Goal: Transaction & Acquisition: Obtain resource

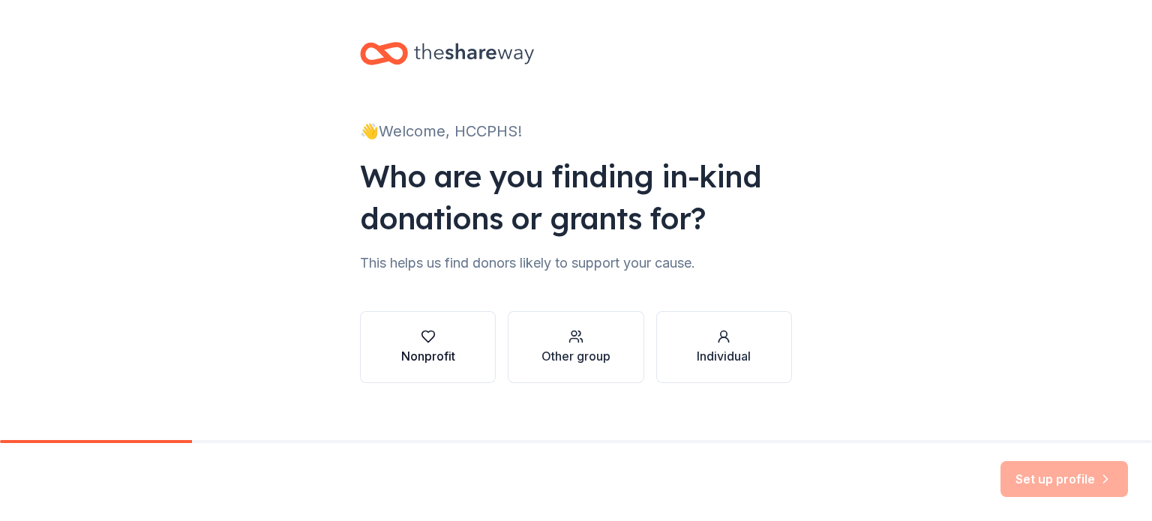
click at [441, 346] on div "Nonprofit" at bounding box center [428, 347] width 54 height 36
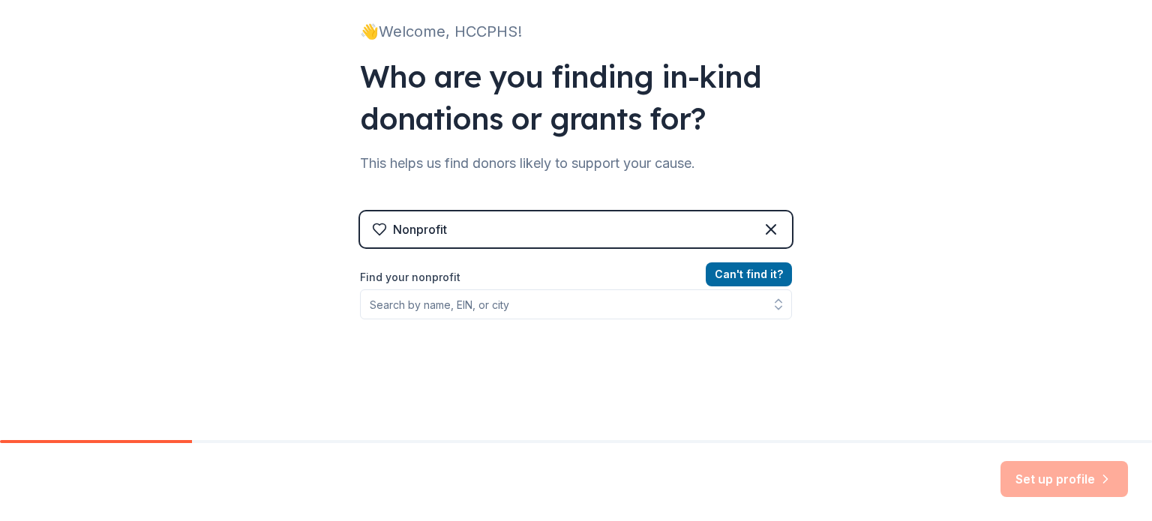
scroll to position [124, 0]
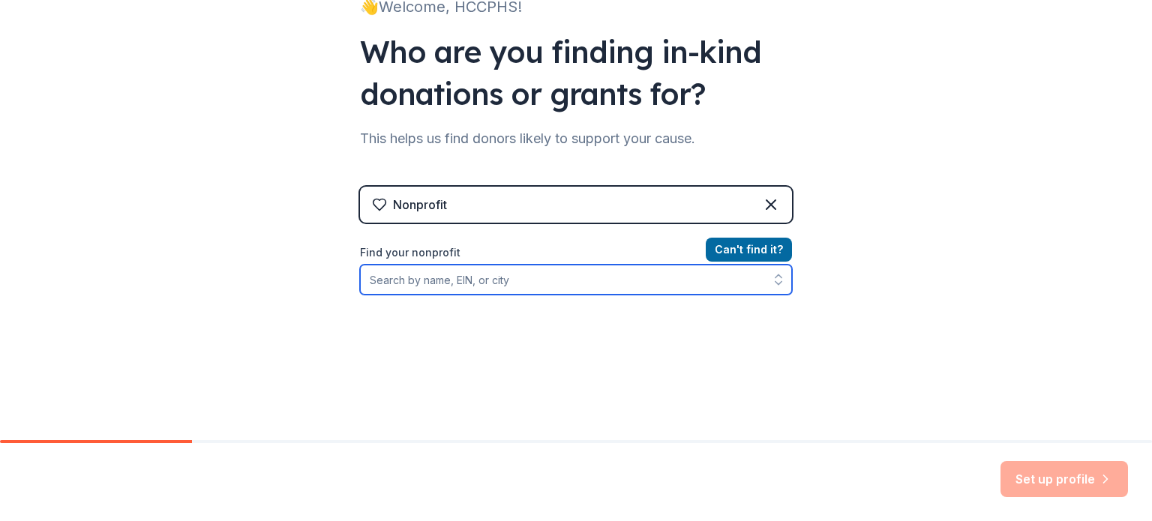
click at [462, 283] on input "Find your nonprofit" at bounding box center [576, 280] width 432 height 30
type input "85-33"
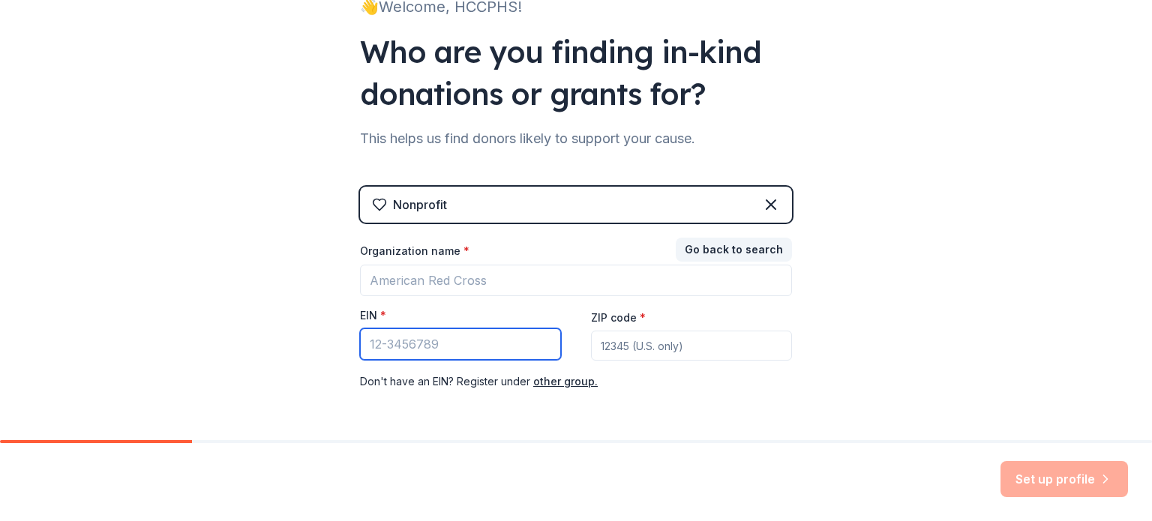
click at [520, 341] on input "EIN *" at bounding box center [460, 343] width 201 height 31
click at [403, 338] on input "85" at bounding box center [460, 343] width 201 height 31
click at [409, 341] on input "85" at bounding box center [460, 343] width 201 height 31
drag, startPoint x: 409, startPoint y: 341, endPoint x: 356, endPoint y: 337, distance: 53.4
click at [360, 337] on input "85" at bounding box center [460, 343] width 201 height 31
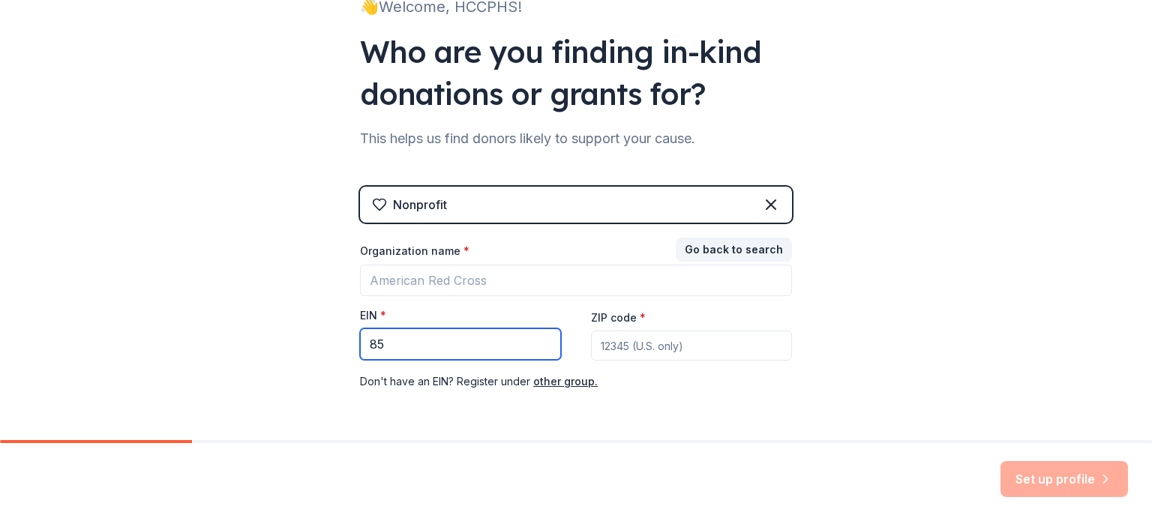
type input "85"
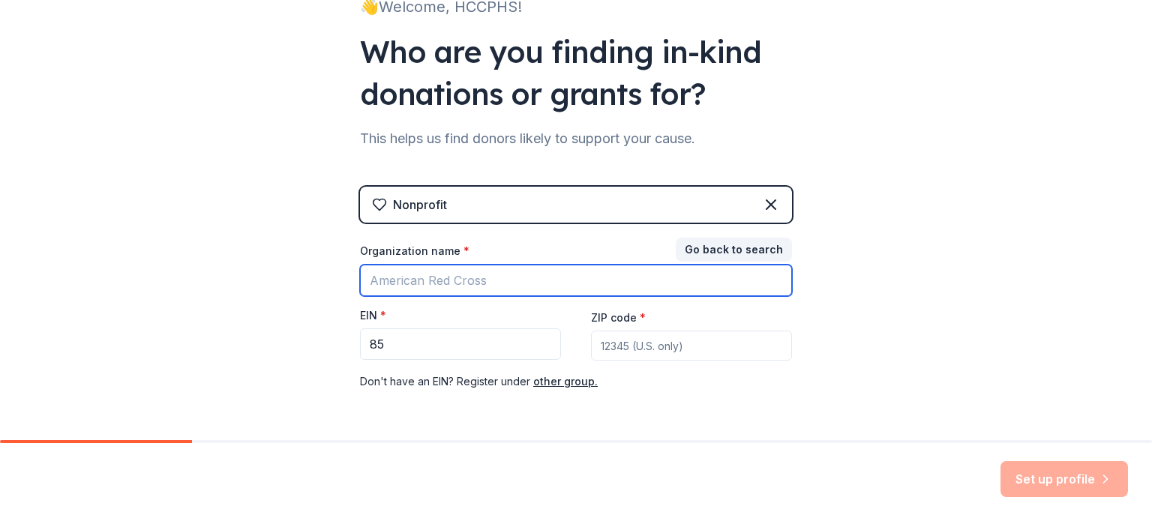
click at [401, 277] on input "Organization name *" at bounding box center [576, 280] width 432 height 31
type input "Hill Country College"
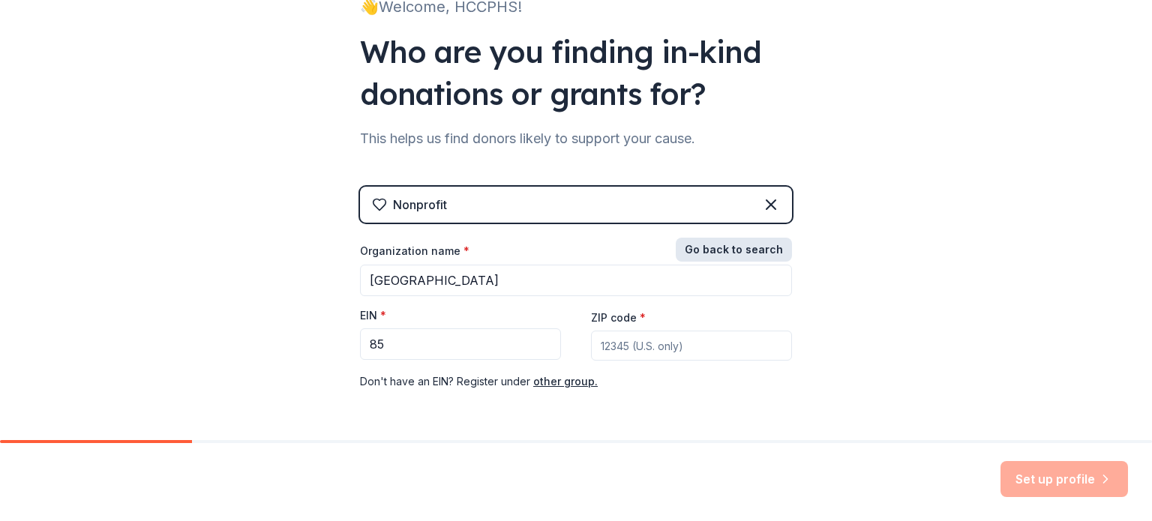
click at [747, 245] on button "Go back to search" at bounding box center [734, 250] width 116 height 24
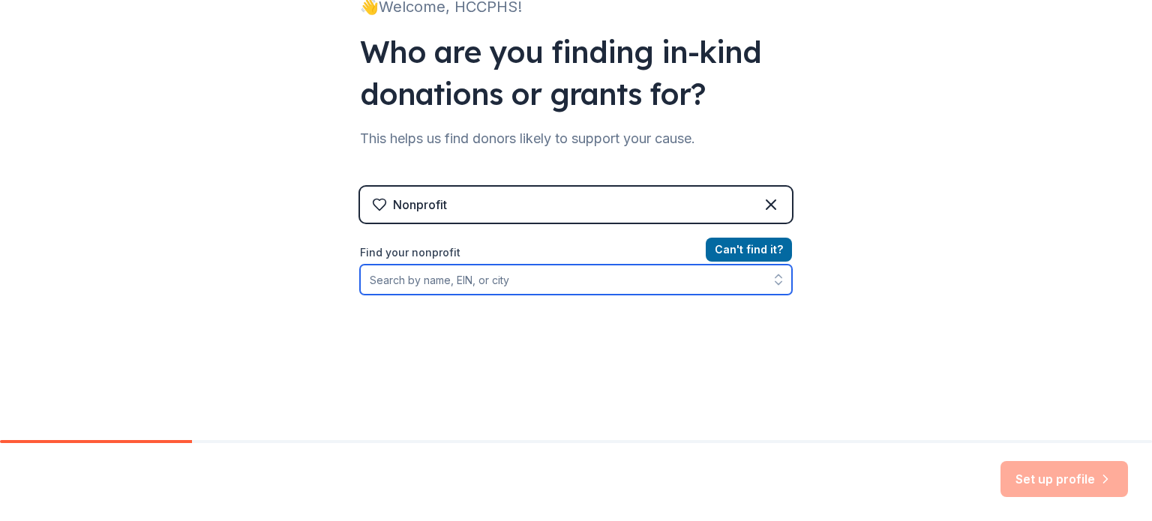
click at [400, 284] on input "Find your nonprofit" at bounding box center [576, 280] width 432 height 30
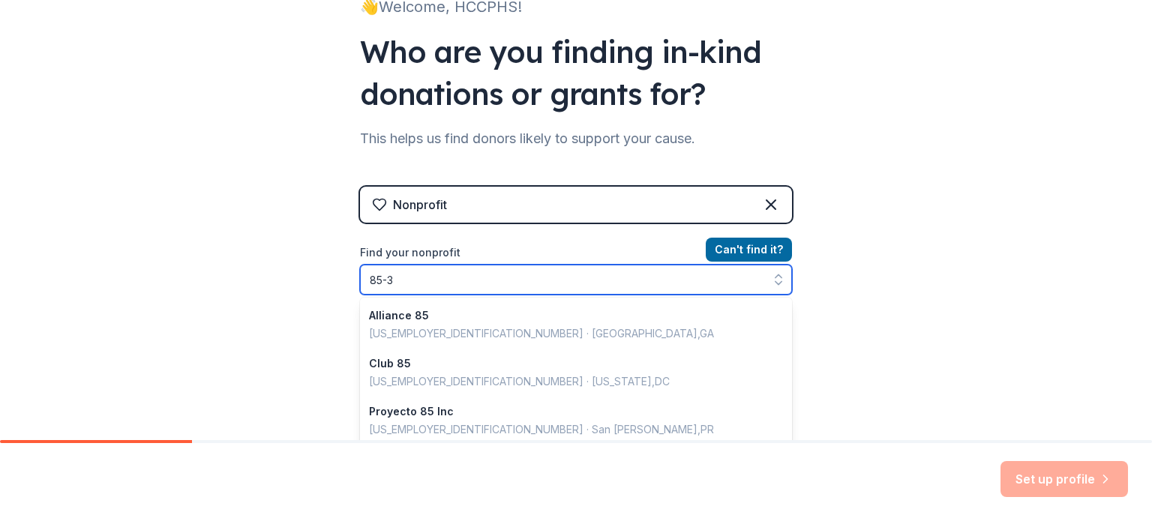
scroll to position [1059, 0]
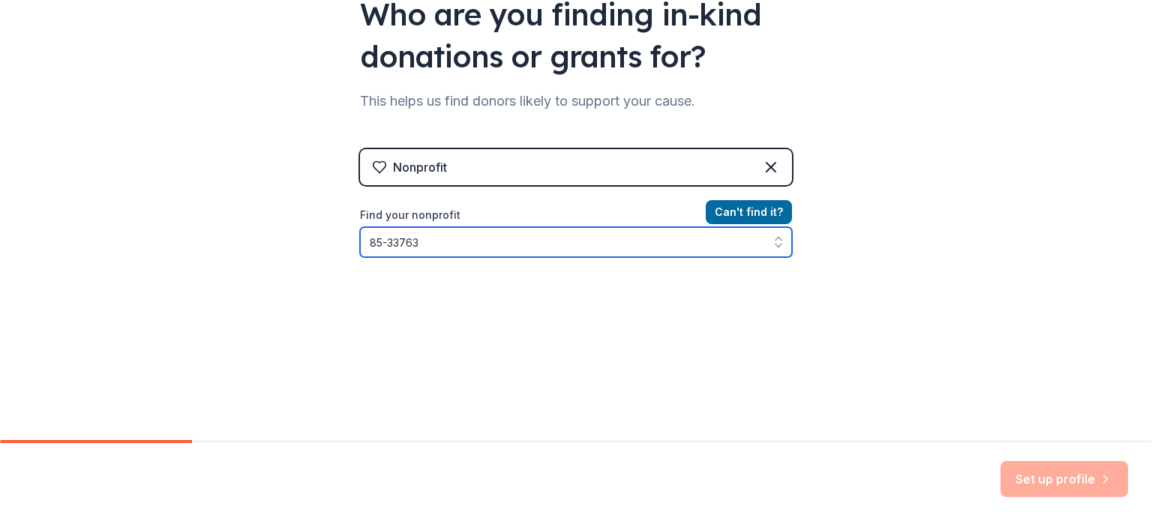
type input "85-337636"
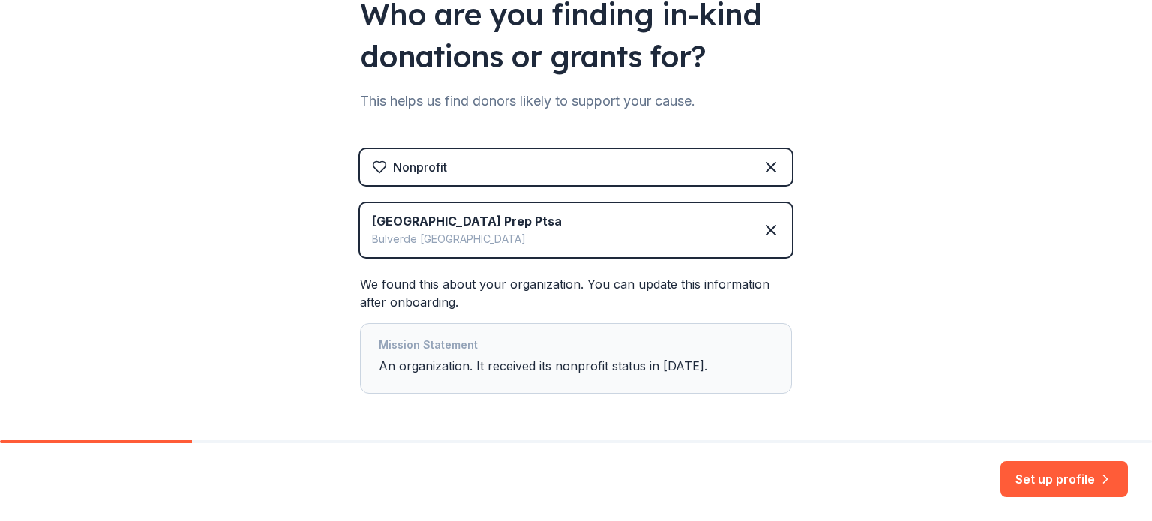
scroll to position [217, 0]
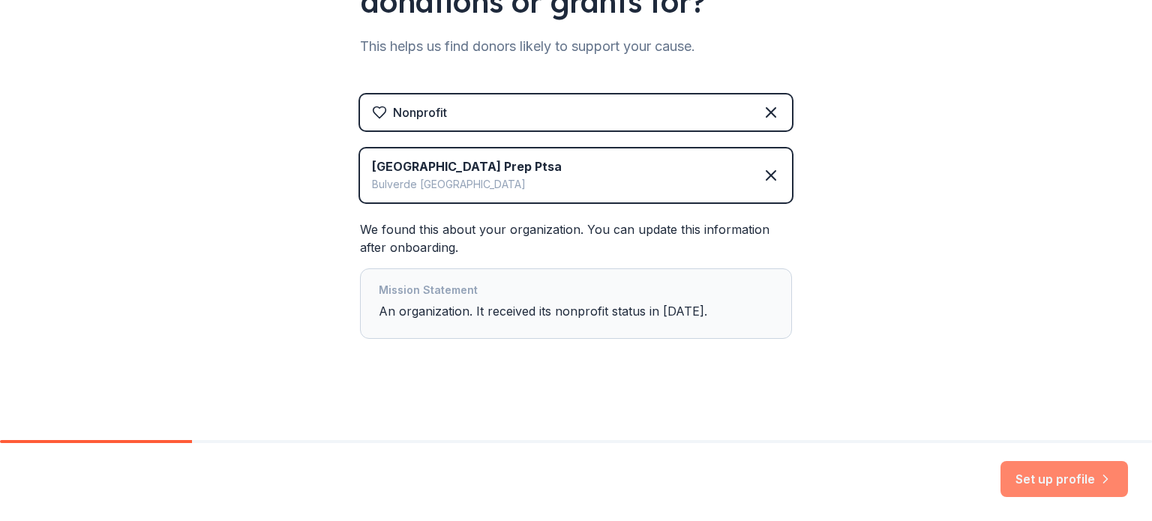
click at [1069, 475] on button "Set up profile" at bounding box center [1063, 479] width 127 height 36
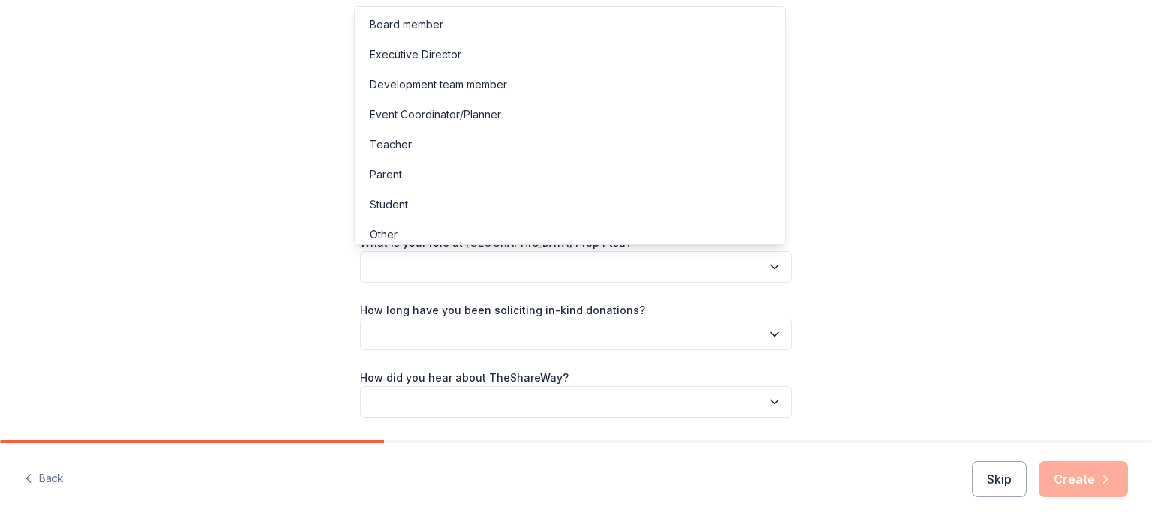
click at [586, 274] on button "button" at bounding box center [576, 266] width 432 height 31
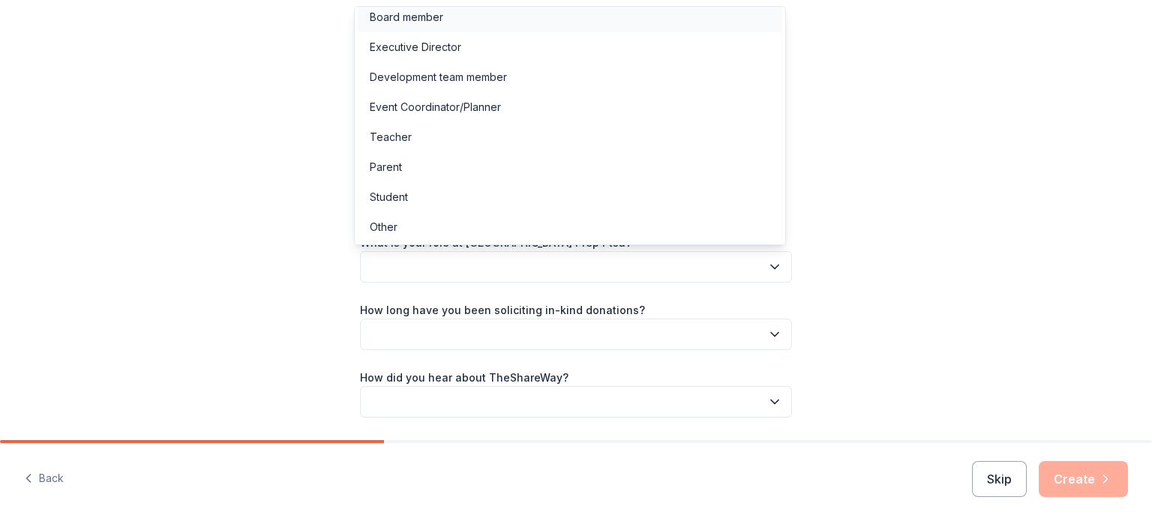
scroll to position [3, 0]
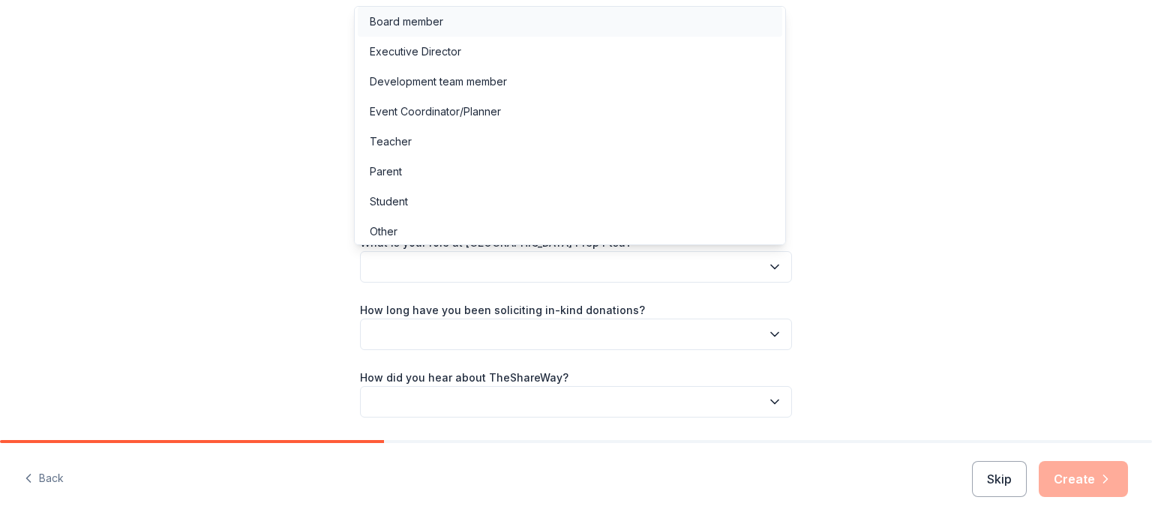
click at [438, 16] on div "Board member" at bounding box center [406, 22] width 73 height 18
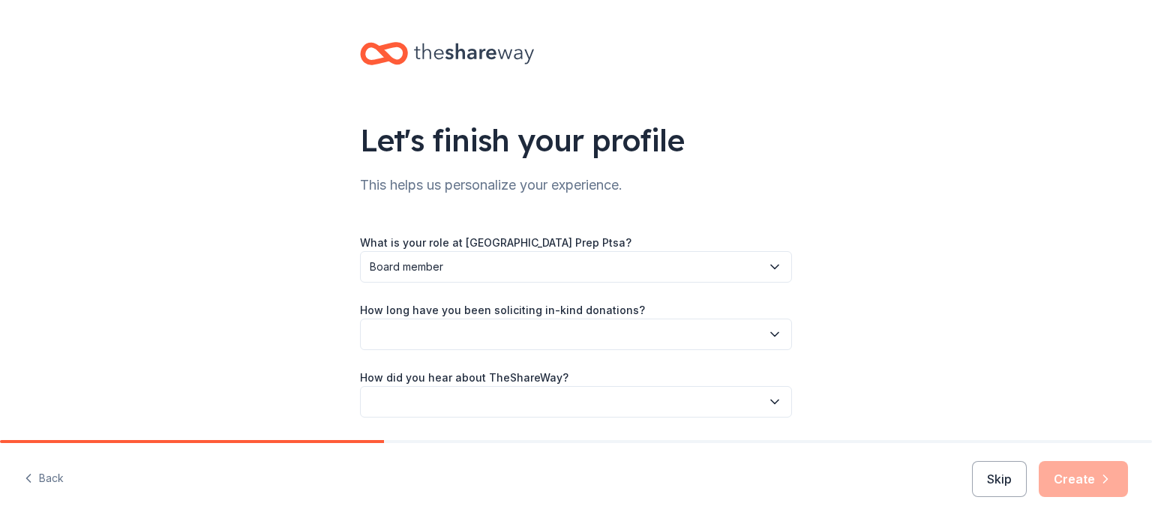
click at [438, 332] on button "button" at bounding box center [576, 334] width 432 height 31
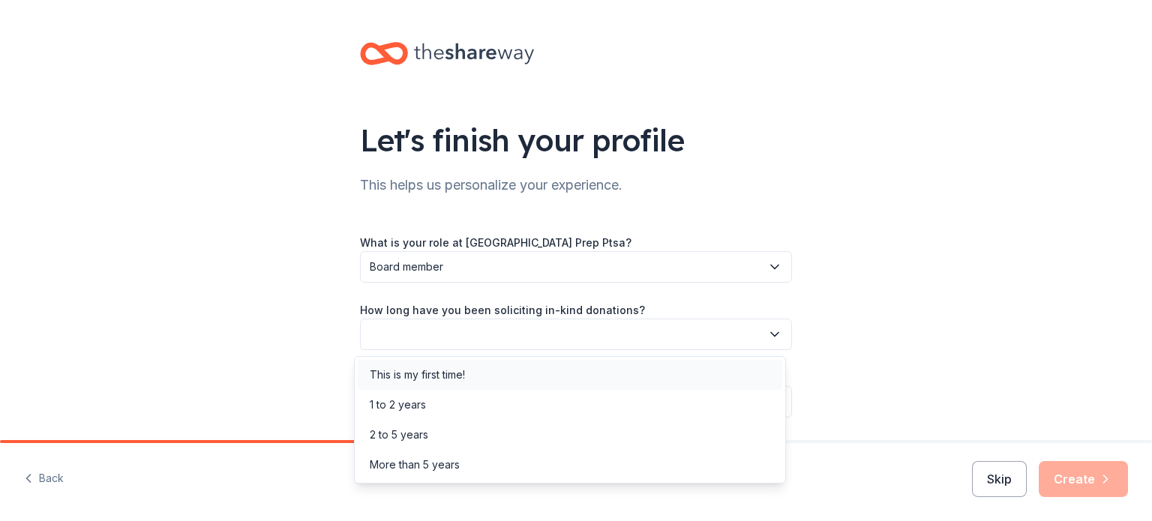
click at [431, 377] on div "This is my first time!" at bounding box center [417, 375] width 95 height 18
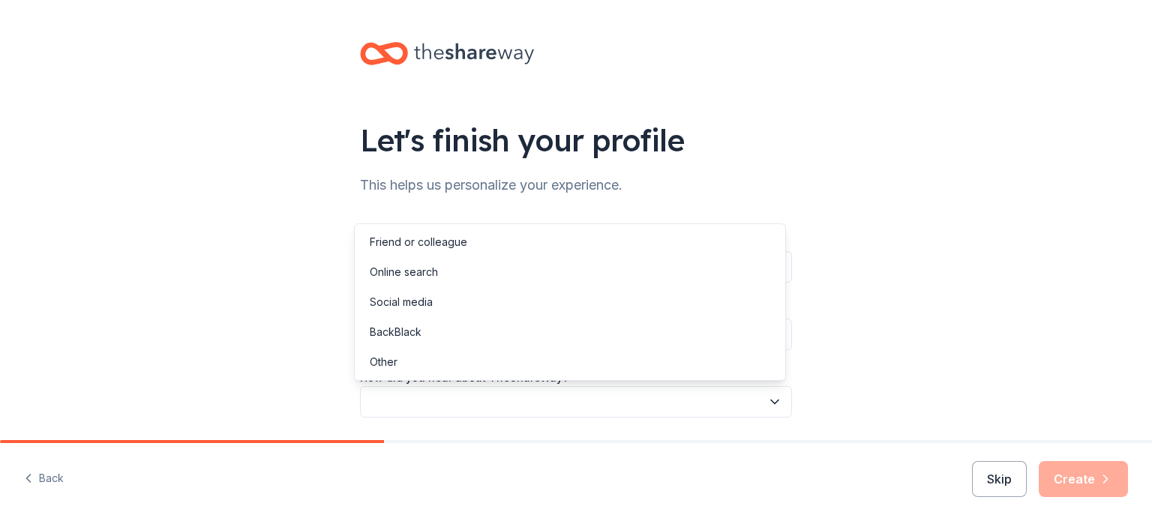
click at [508, 406] on button "button" at bounding box center [576, 401] width 432 height 31
click at [439, 270] on div "Online search" at bounding box center [570, 272] width 424 height 30
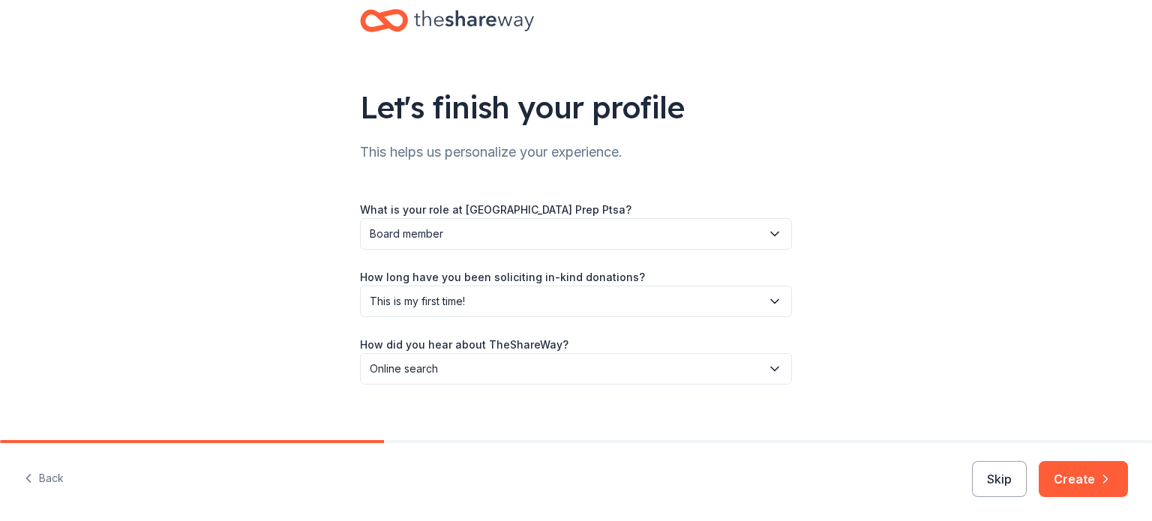
scroll to position [49, 0]
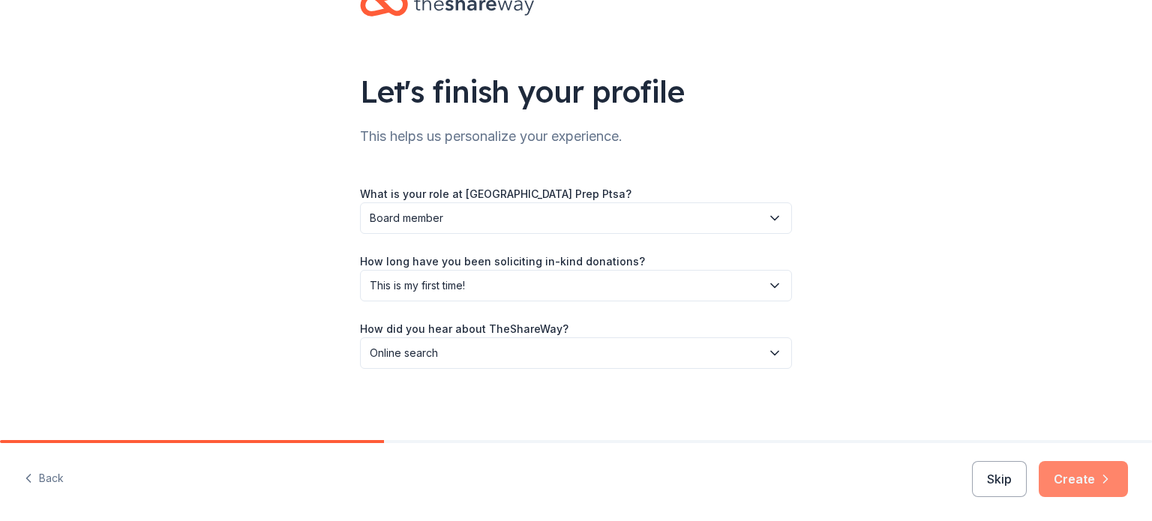
click at [1081, 484] on button "Create" at bounding box center [1083, 479] width 89 height 36
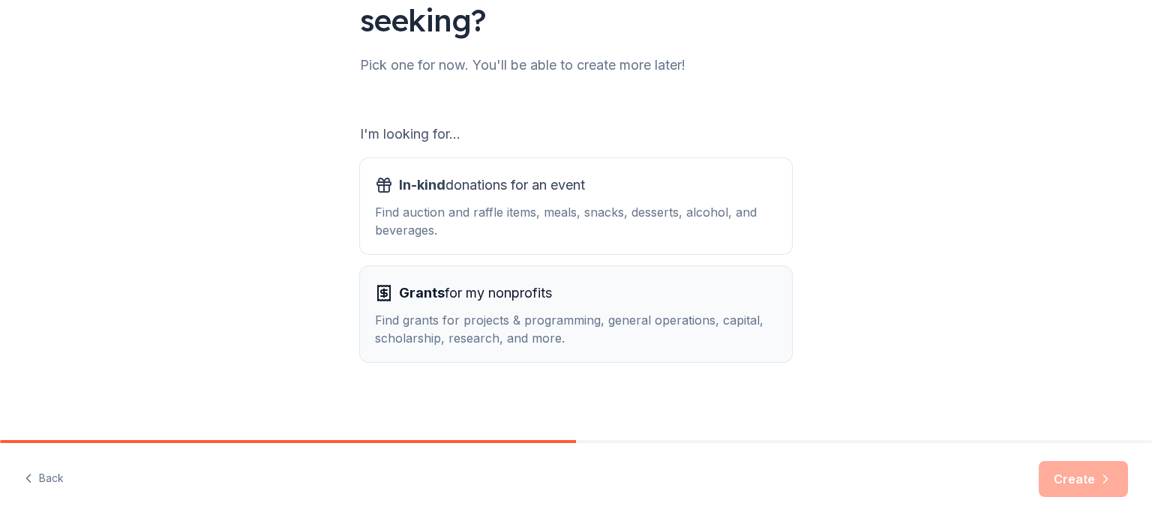
scroll to position [165, 0]
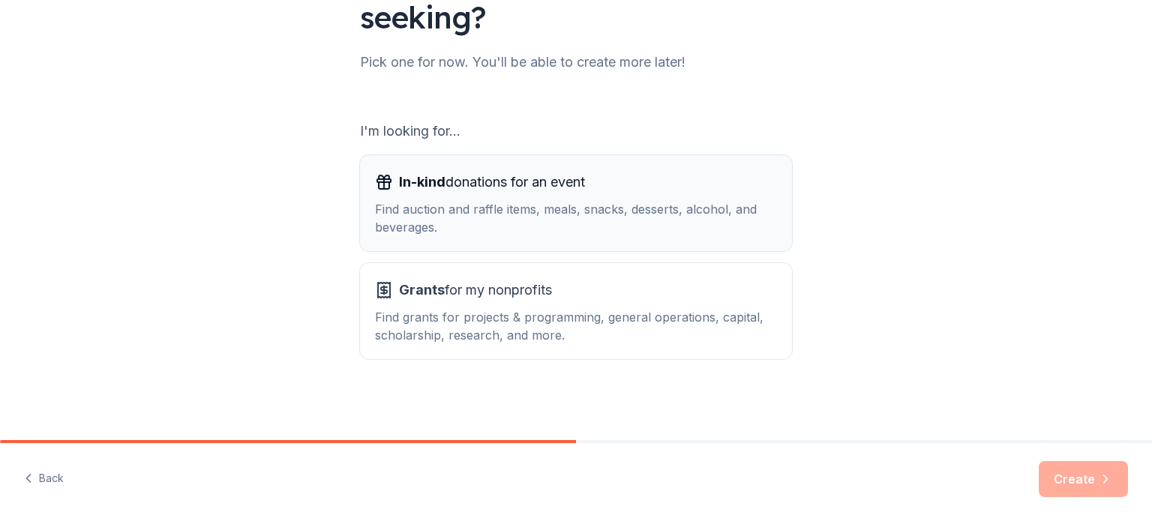
click at [516, 185] on span "In-kind donations for an event" at bounding box center [492, 182] width 186 height 24
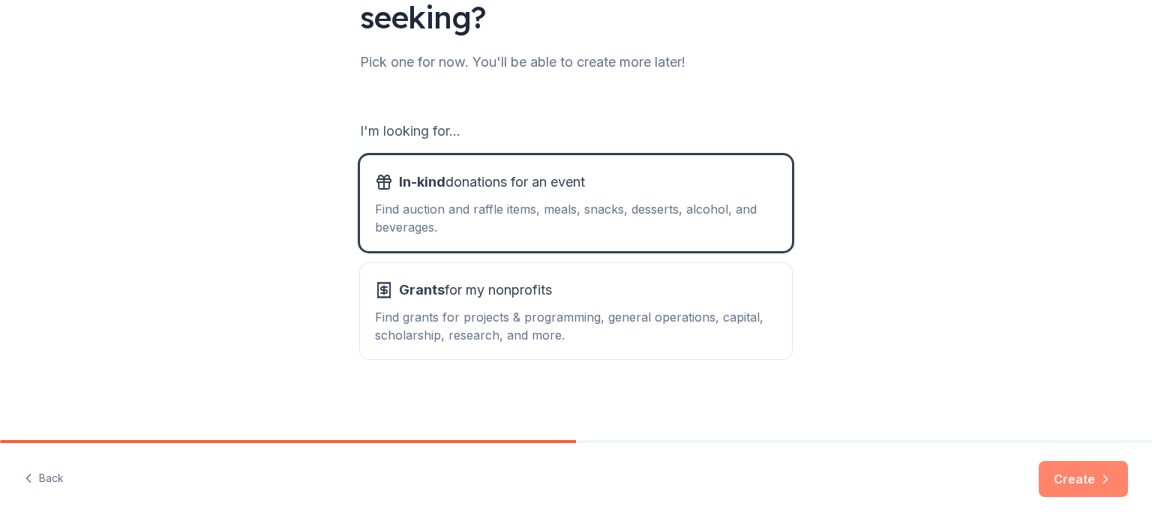
click at [1087, 478] on button "Create" at bounding box center [1083, 479] width 89 height 36
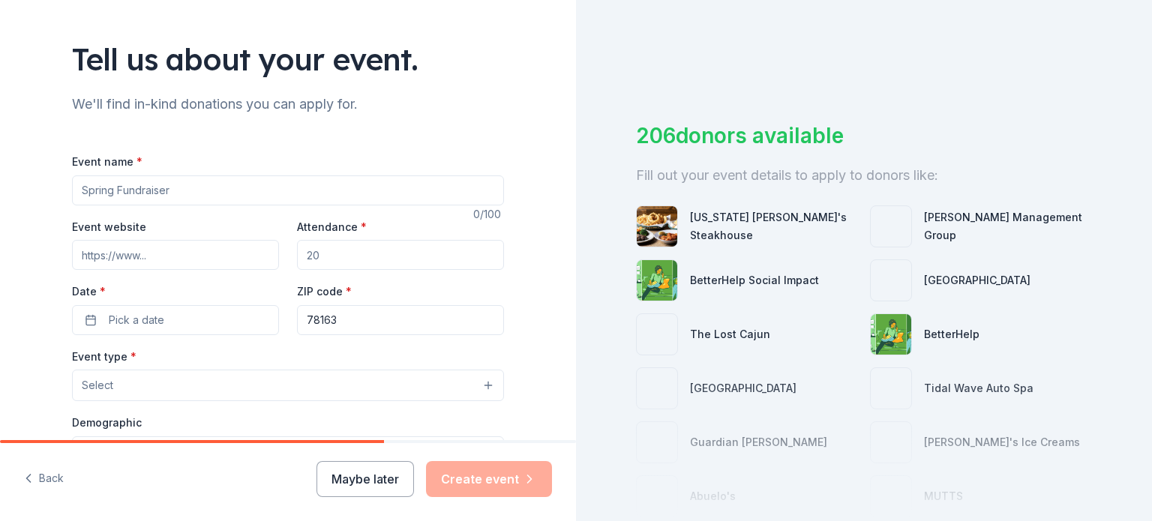
scroll to position [124, 0]
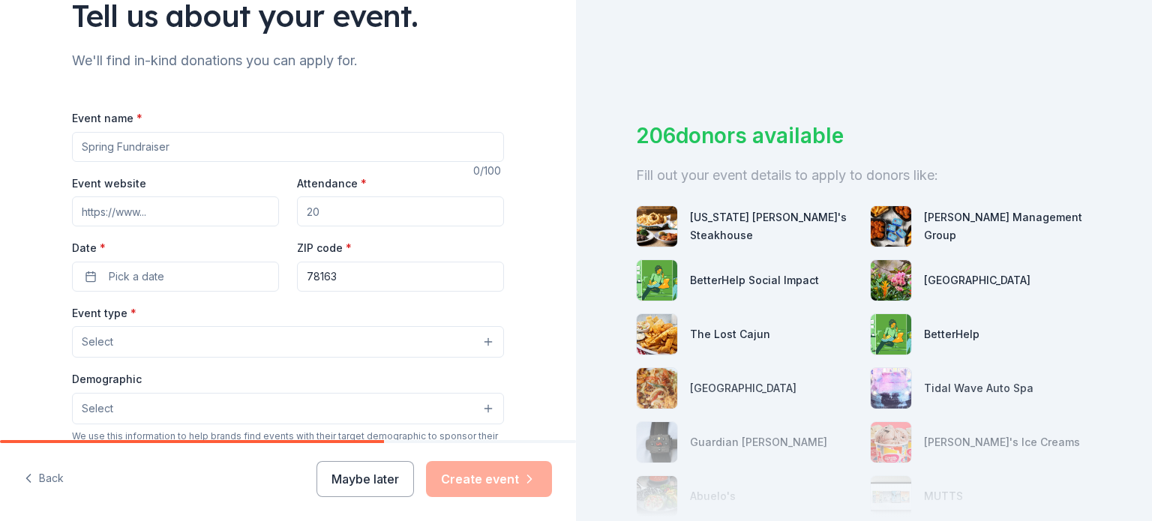
click at [176, 145] on input "Event name *" at bounding box center [288, 147] width 432 height 30
click at [222, 146] on input "Event name *" at bounding box center [288, 147] width 432 height 30
type input "Staff [DATE] Appreciation Luncheon"
drag, startPoint x: 322, startPoint y: 212, endPoint x: 275, endPoint y: 197, distance: 49.6
click at [275, 197] on div "Event website Attendance * Date * Pick a date ZIP code * 78163" at bounding box center [288, 233] width 432 height 118
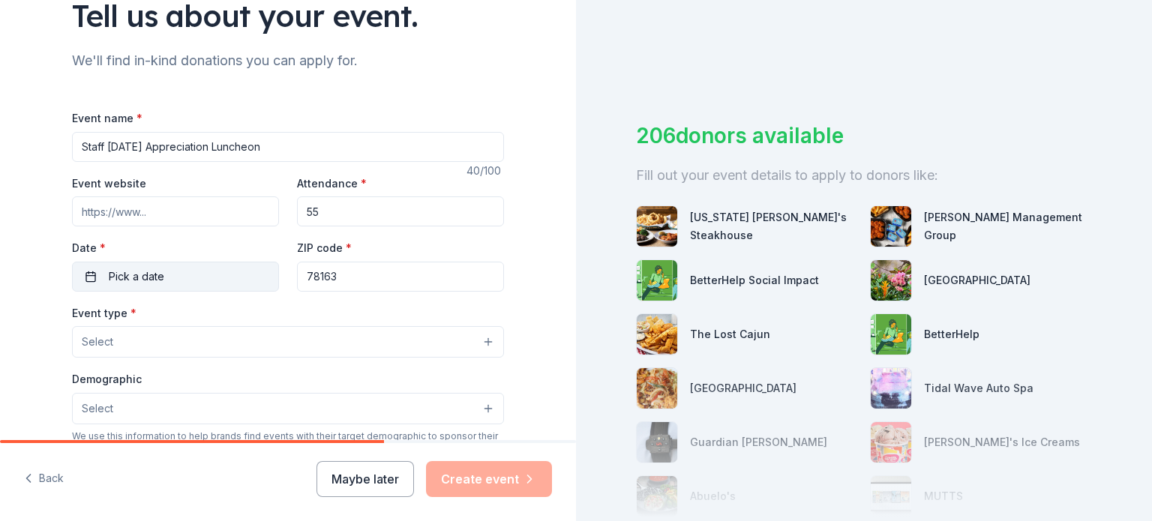
type input "55"
click at [181, 271] on button "Pick a date" at bounding box center [175, 277] width 207 height 30
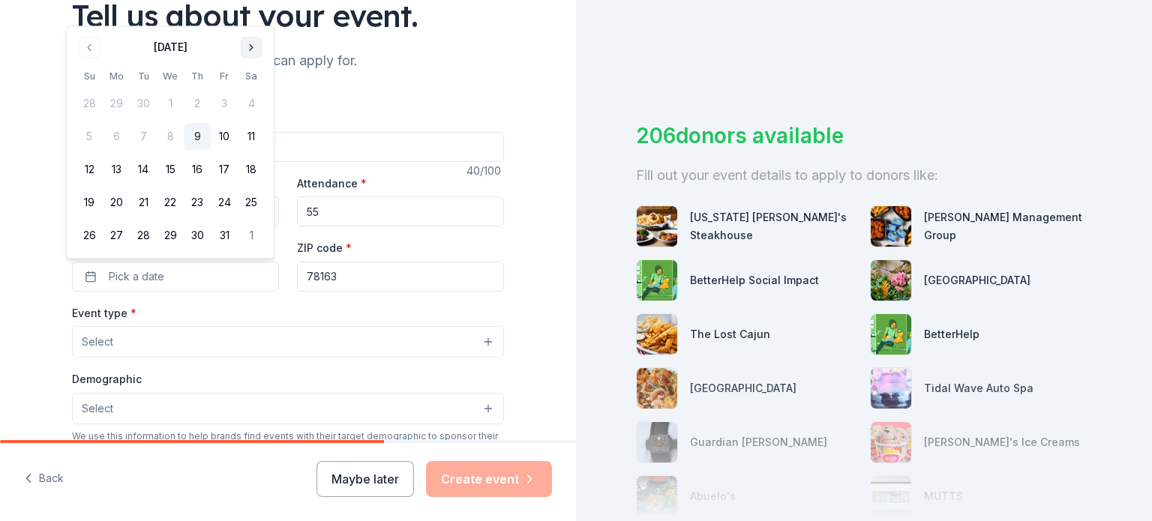
click at [244, 49] on button "Go to next month" at bounding box center [251, 47] width 21 height 21
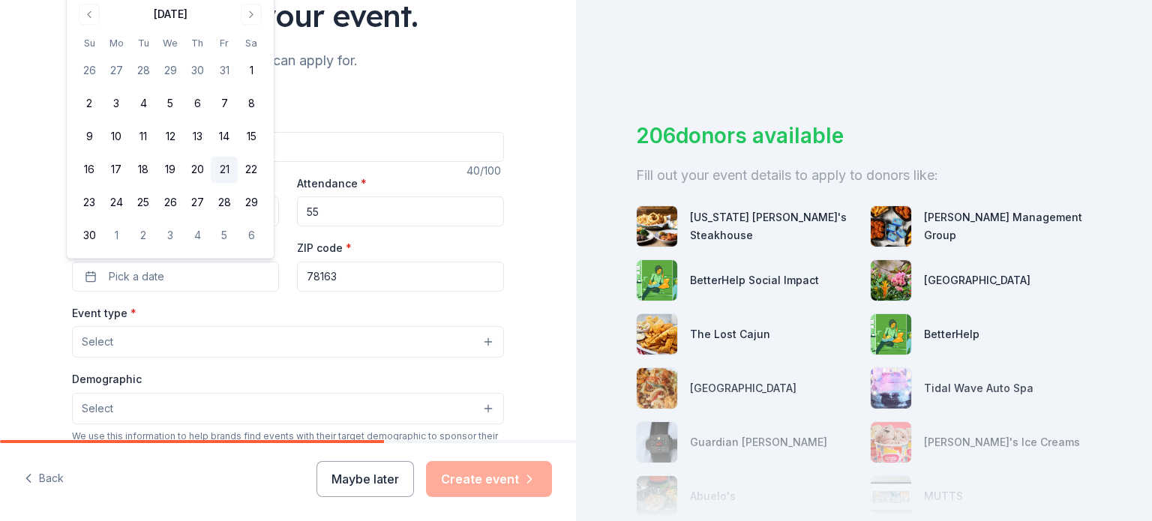
click at [225, 169] on button "21" at bounding box center [224, 170] width 27 height 27
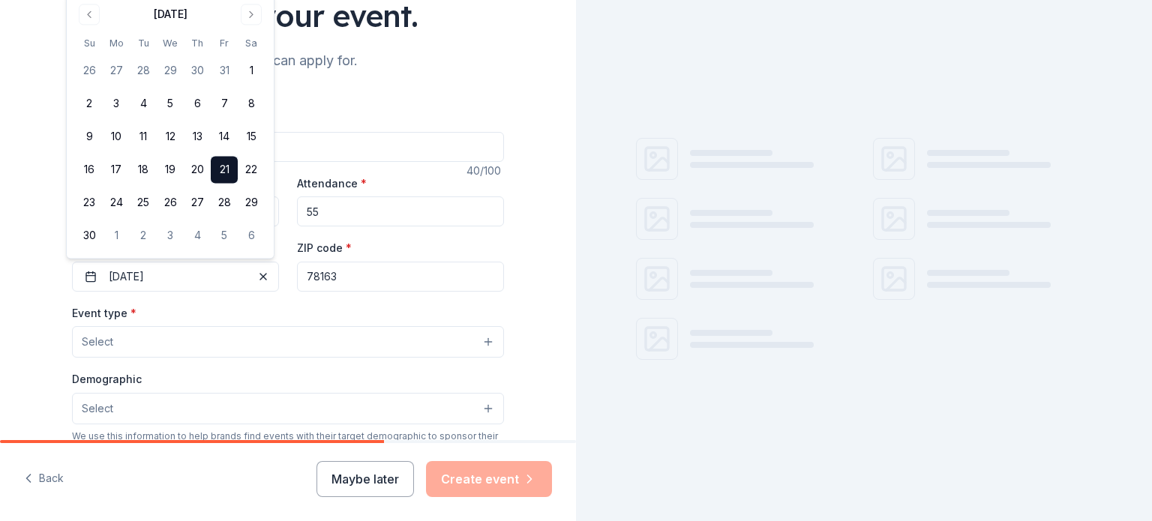
click at [159, 353] on button "Select" at bounding box center [288, 341] width 432 height 31
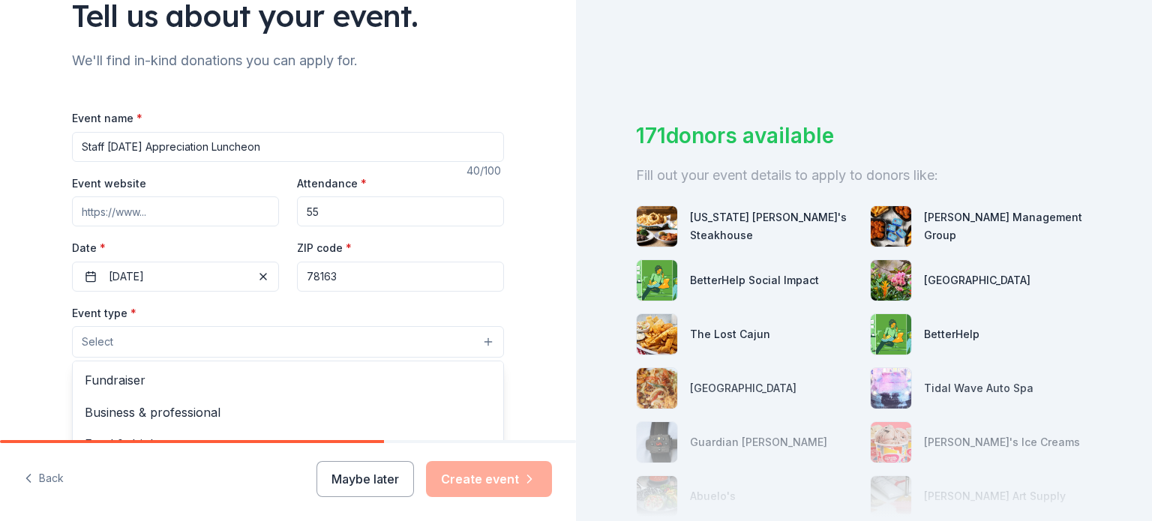
scroll to position [49, 0]
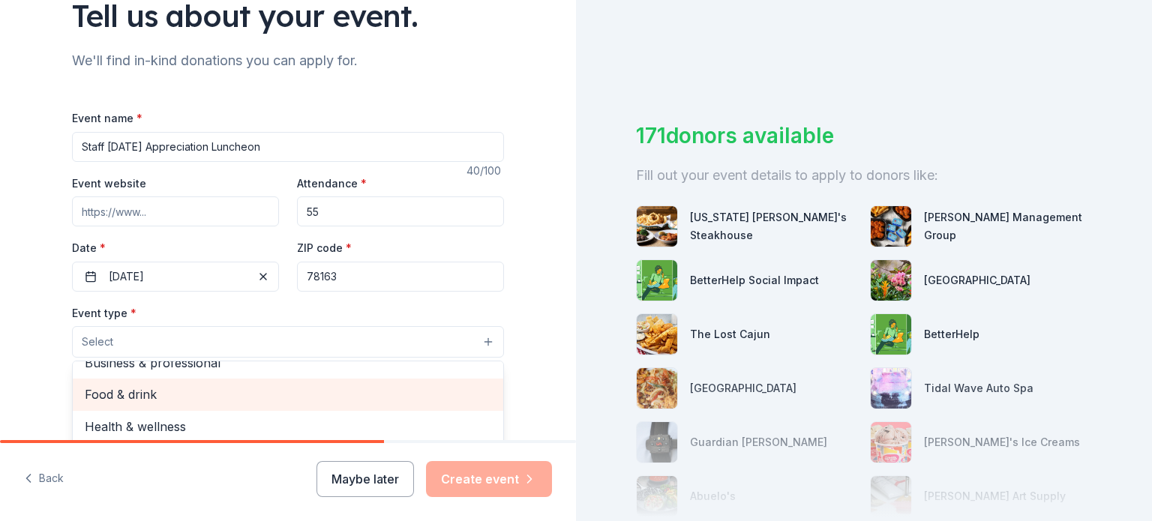
click at [121, 386] on span "Food & drink" at bounding box center [288, 394] width 406 height 19
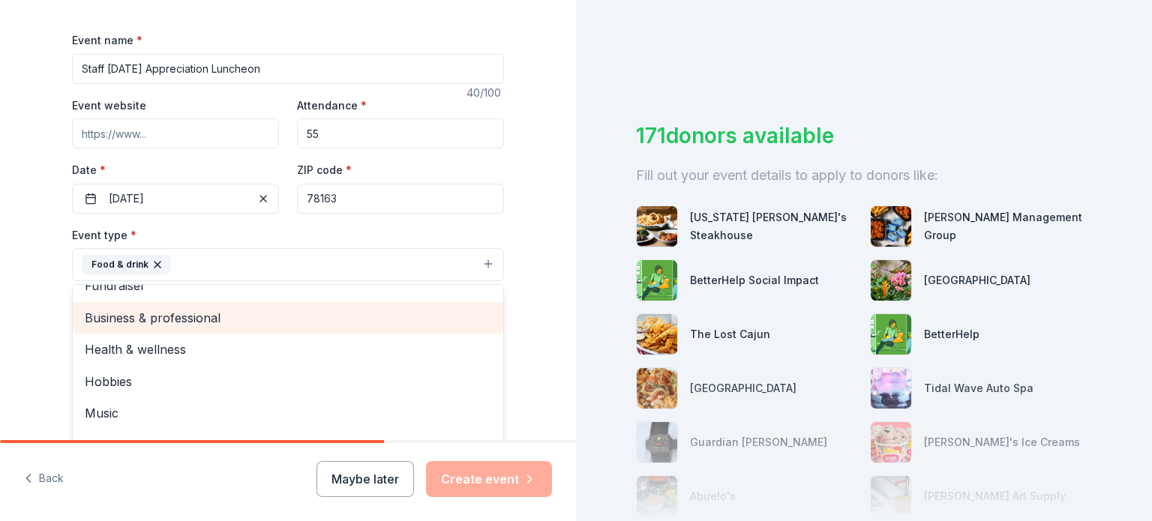
scroll to position [250, 0]
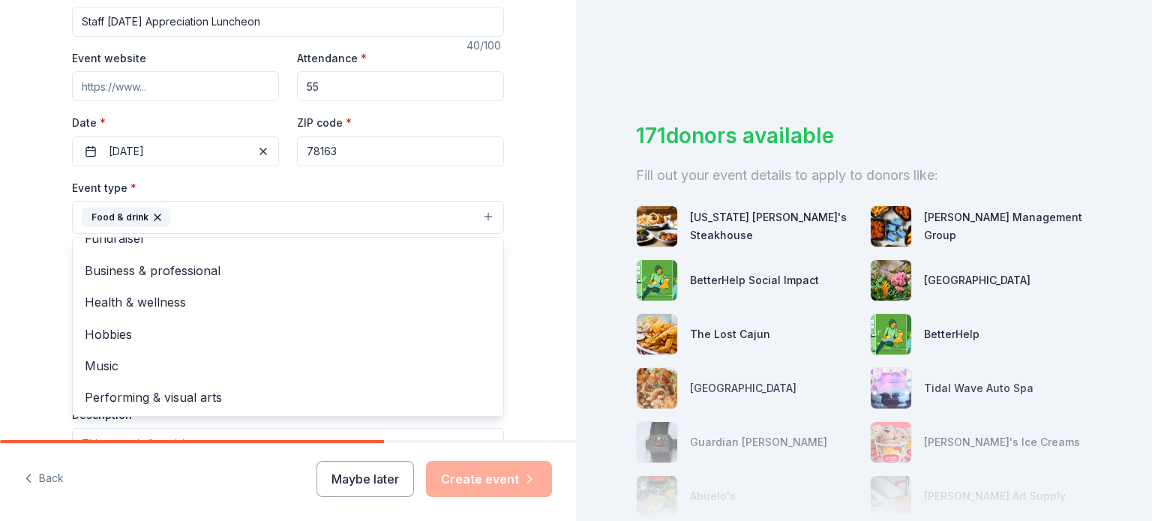
click at [533, 302] on div "Tell us about your event. We'll find in-kind donations you can apply for. Event…" at bounding box center [288, 250] width 576 height 1000
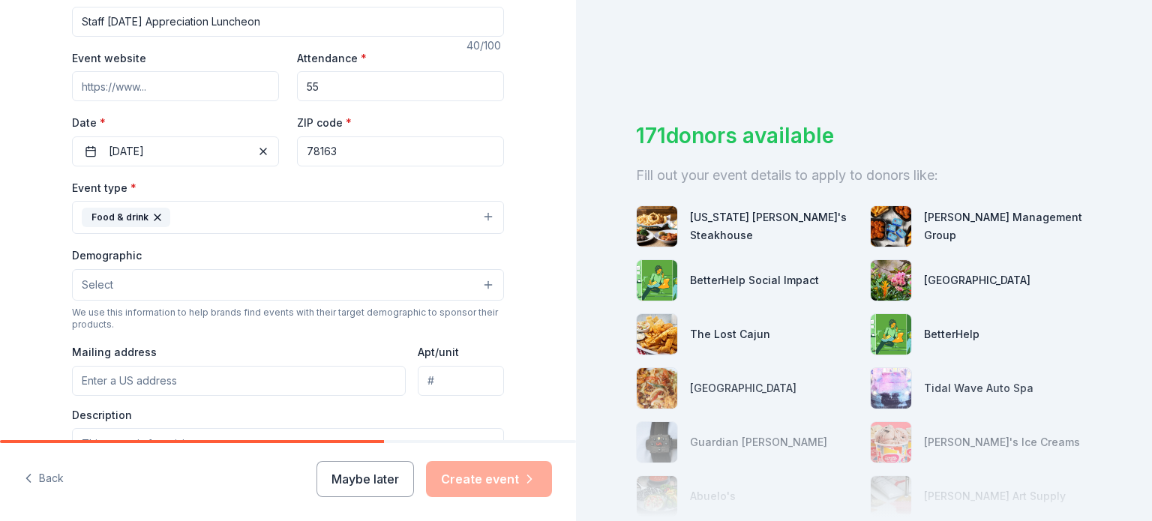
click at [124, 274] on button "Select" at bounding box center [288, 284] width 432 height 31
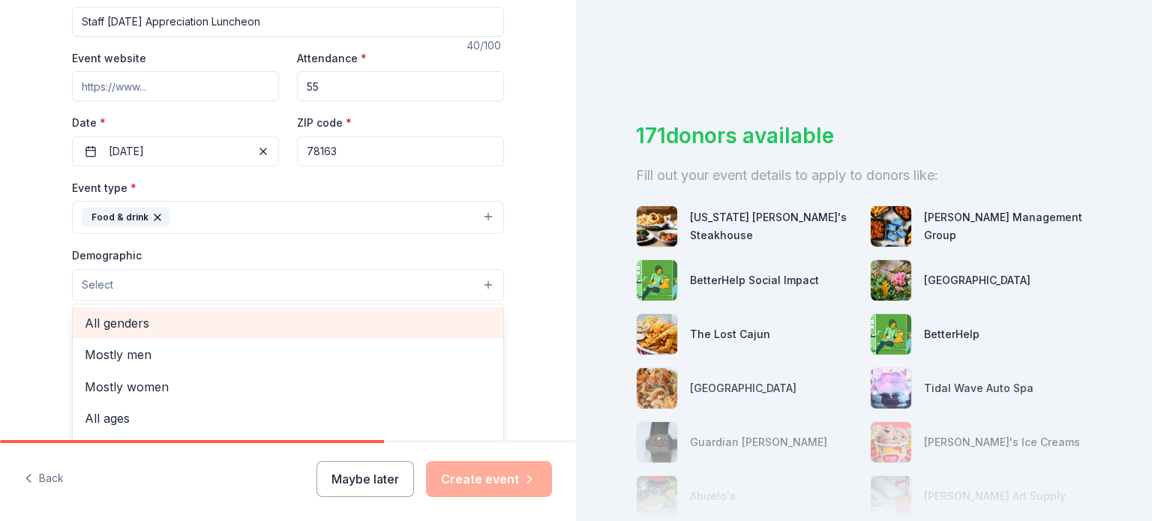
click at [138, 325] on span "All genders" at bounding box center [288, 322] width 406 height 19
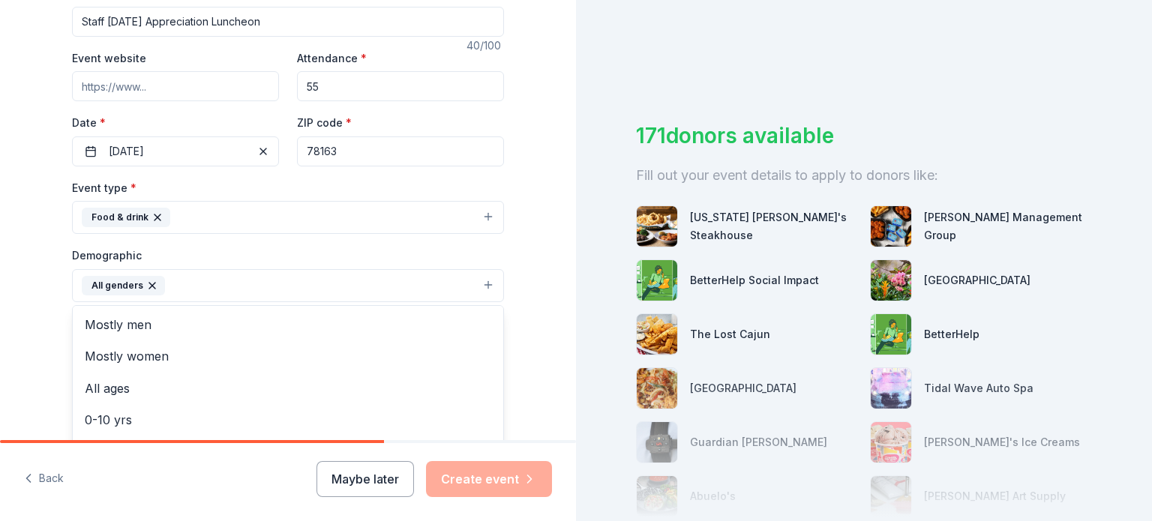
click at [534, 347] on div "Tell us about your event. We'll find in-kind donations you can apply for. Event…" at bounding box center [288, 250] width 576 height 1001
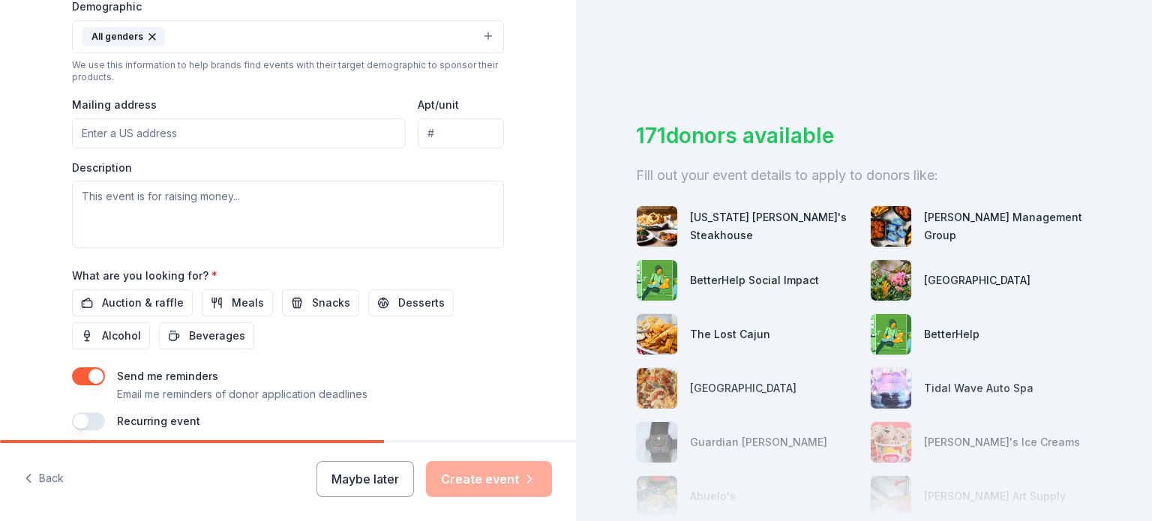
scroll to position [499, 0]
click at [155, 128] on input "Mailing address" at bounding box center [239, 133] width 334 height 30
type input "3615 Mustang Vista, Bulverde, TX, 78163"
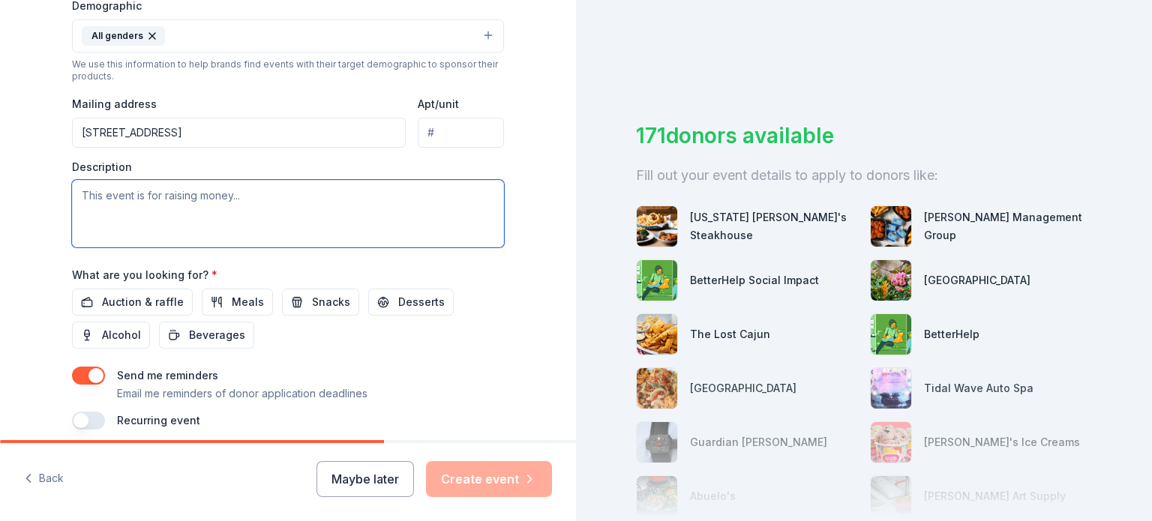
click at [168, 212] on textarea at bounding box center [288, 213] width 432 height 67
paste textarea "Recently, Comal ISD recognized our campus for being the only school in the dist…"
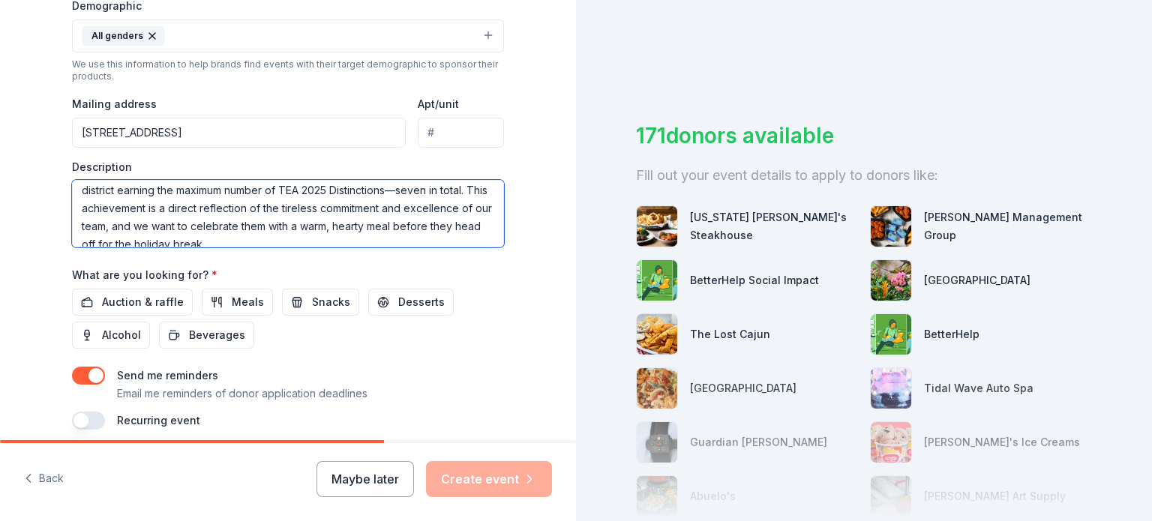
scroll to position [36, 0]
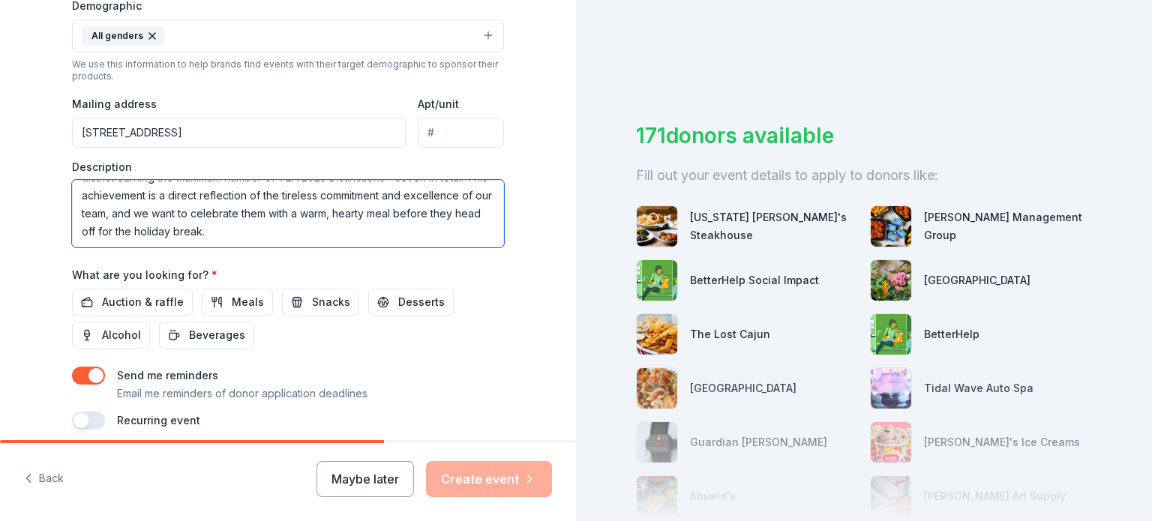
drag, startPoint x: 214, startPoint y: 230, endPoint x: 180, endPoint y: 231, distance: 34.5
click at [180, 231] on textarea "Recently, Comal ISD recognized our campus for being the only school in the dist…" at bounding box center [288, 213] width 432 height 67
type textarea "Recently, Comal ISD recognized our campus for being the only school in the dist…"
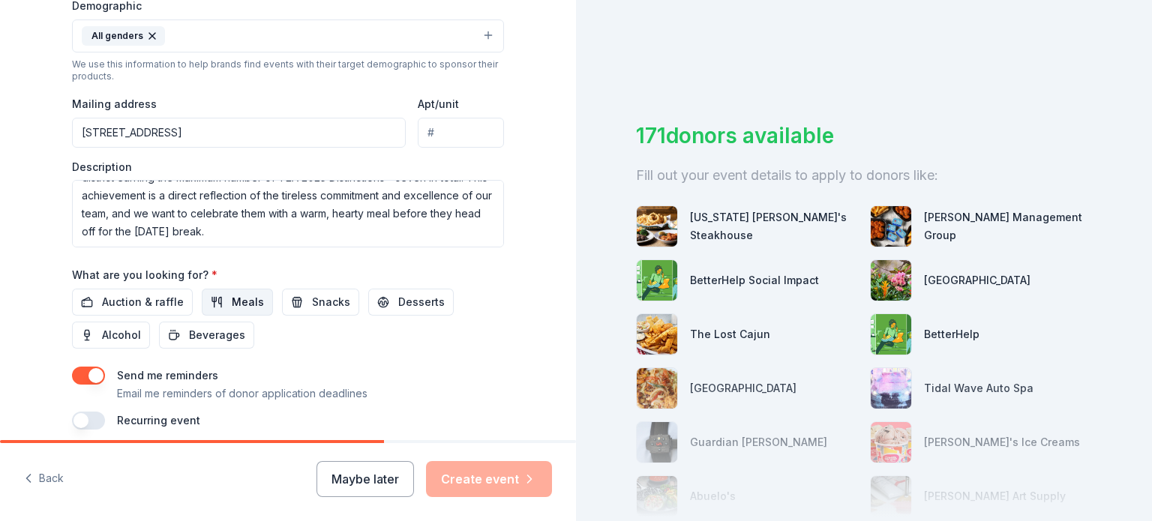
click at [240, 299] on span "Meals" at bounding box center [248, 302] width 32 height 18
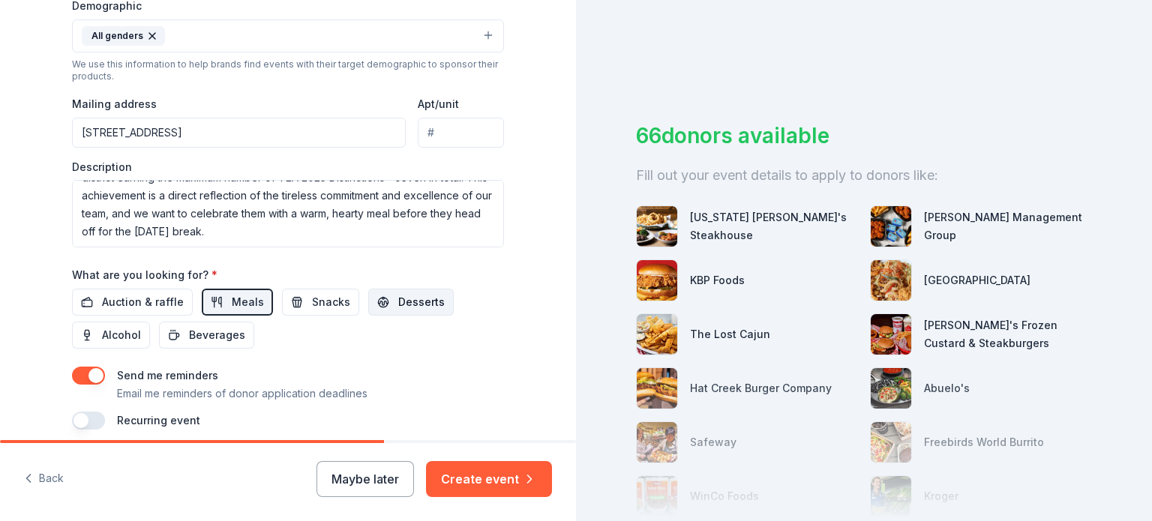
click at [411, 295] on span "Desserts" at bounding box center [421, 302] width 46 height 18
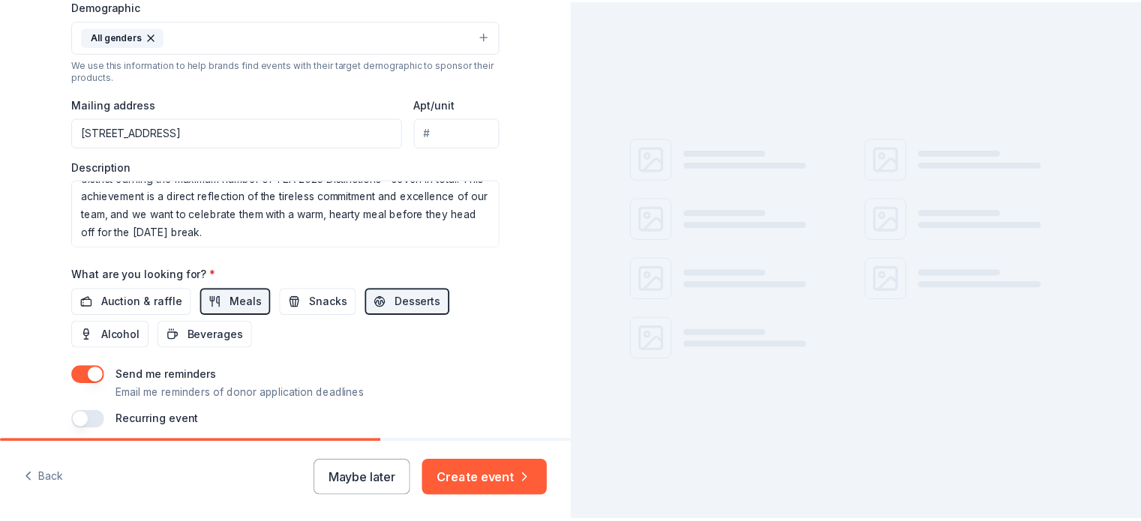
scroll to position [560, 0]
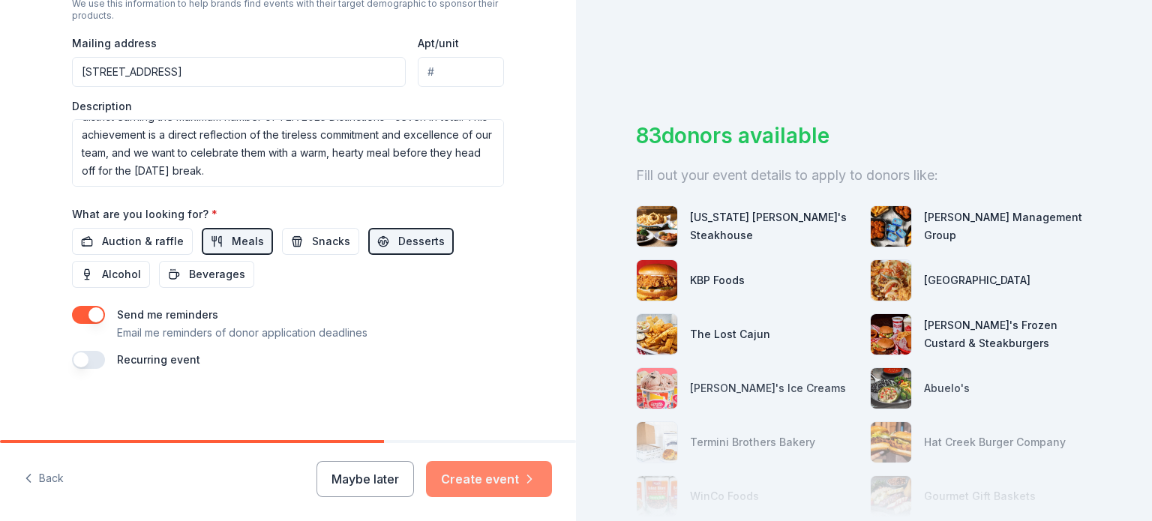
click at [486, 481] on button "Create event" at bounding box center [489, 479] width 126 height 36
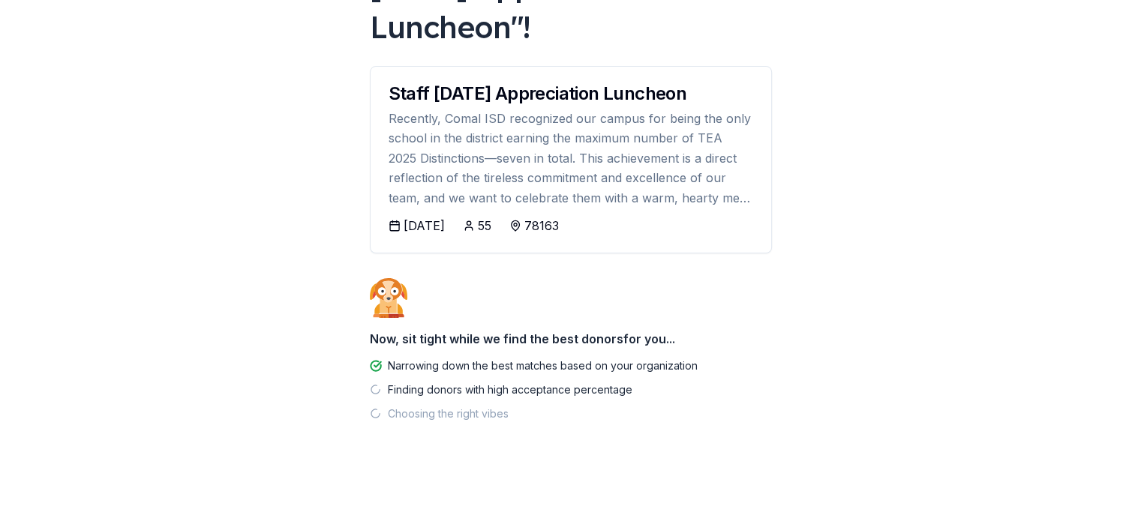
scroll to position [174, 0]
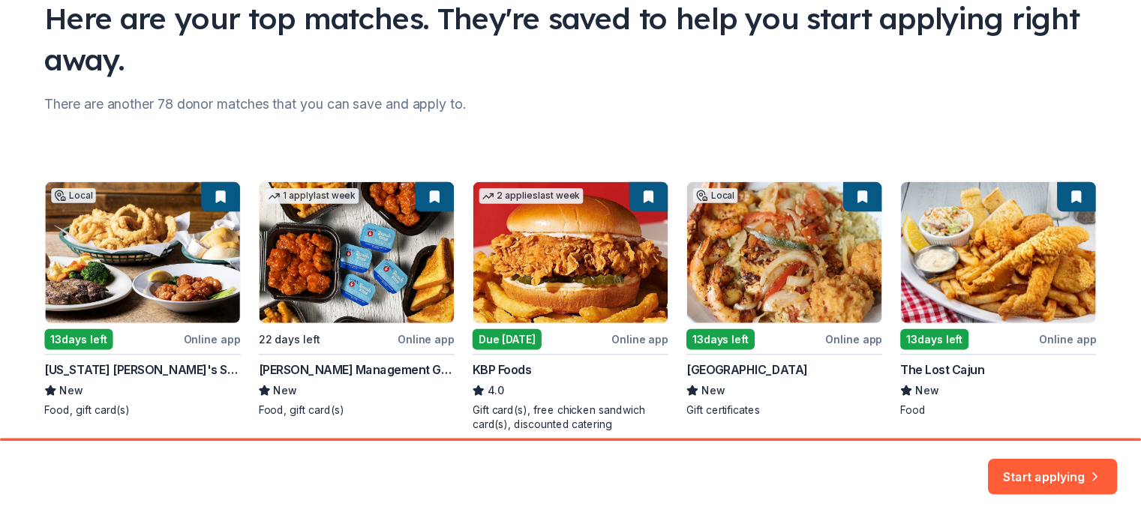
scroll to position [190, 0]
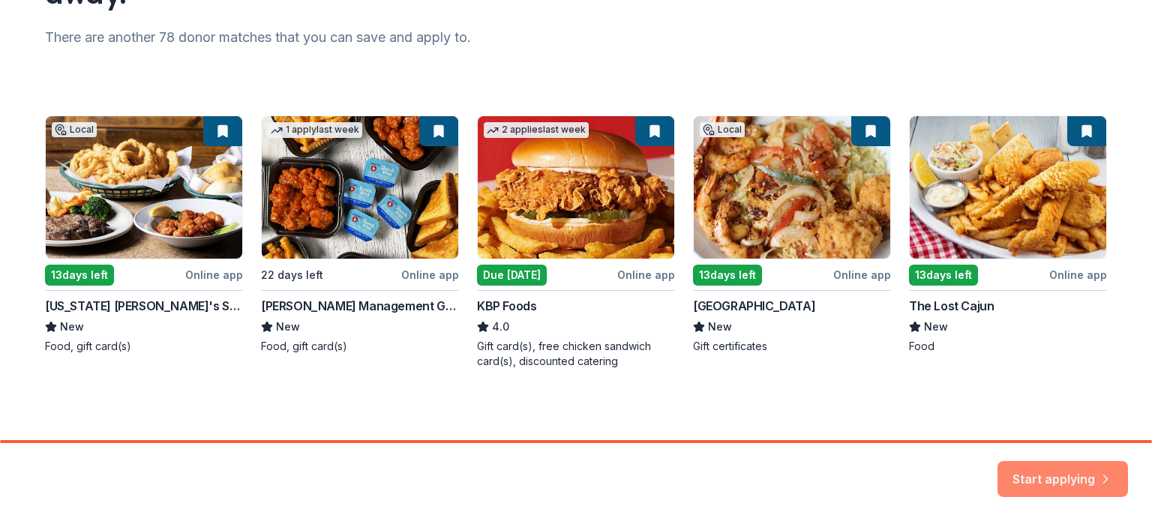
click at [1072, 465] on button "Start applying" at bounding box center [1062, 472] width 130 height 36
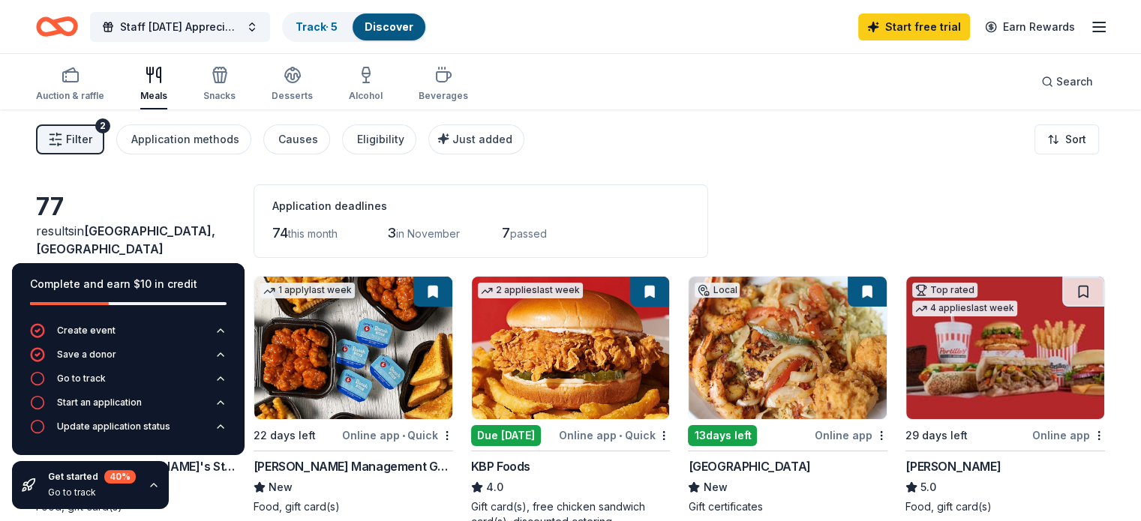
click at [152, 483] on icon "button" at bounding box center [154, 485] width 12 height 12
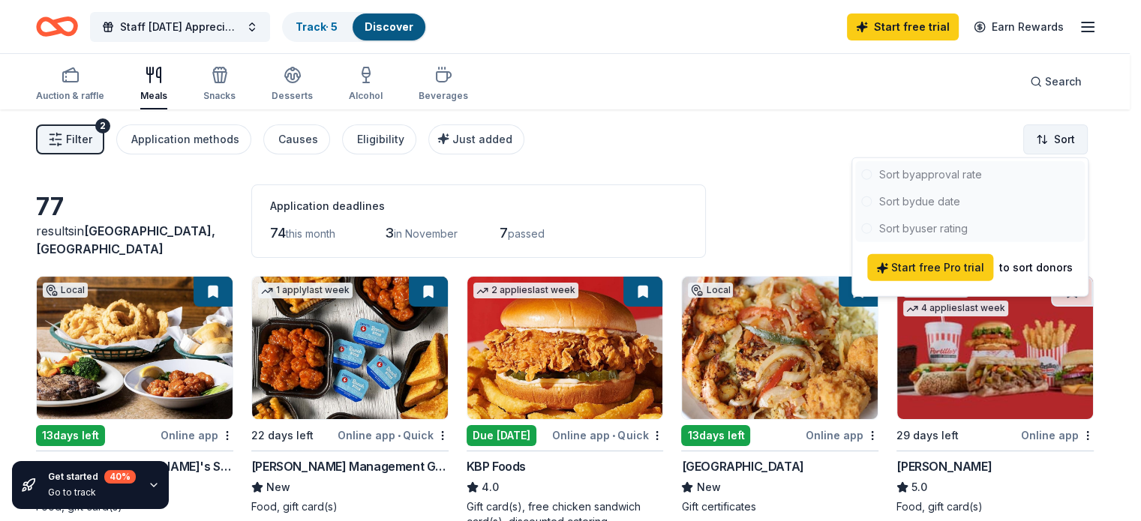
click at [1041, 138] on html "Staff Thanksgiving Appreciation Luncheon Track · 5 Discover Start free trial Ea…" at bounding box center [570, 260] width 1141 height 521
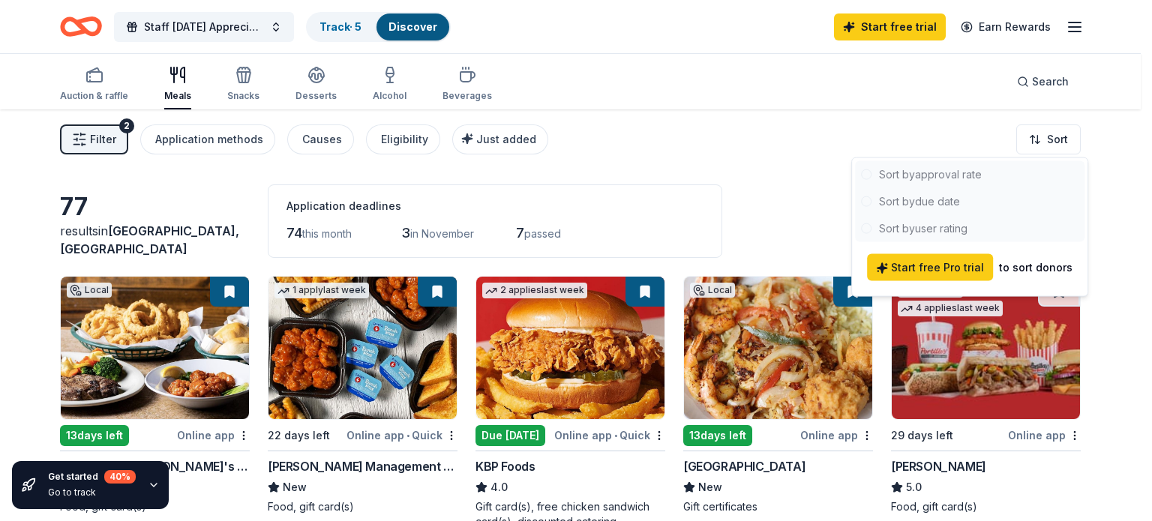
click at [957, 174] on div at bounding box center [969, 201] width 229 height 81
click at [983, 174] on div at bounding box center [969, 201] width 229 height 81
click at [763, 160] on html "Staff Thanksgiving Appreciation Luncheon Track · 5 Discover Start free trial Ea…" at bounding box center [576, 260] width 1152 height 521
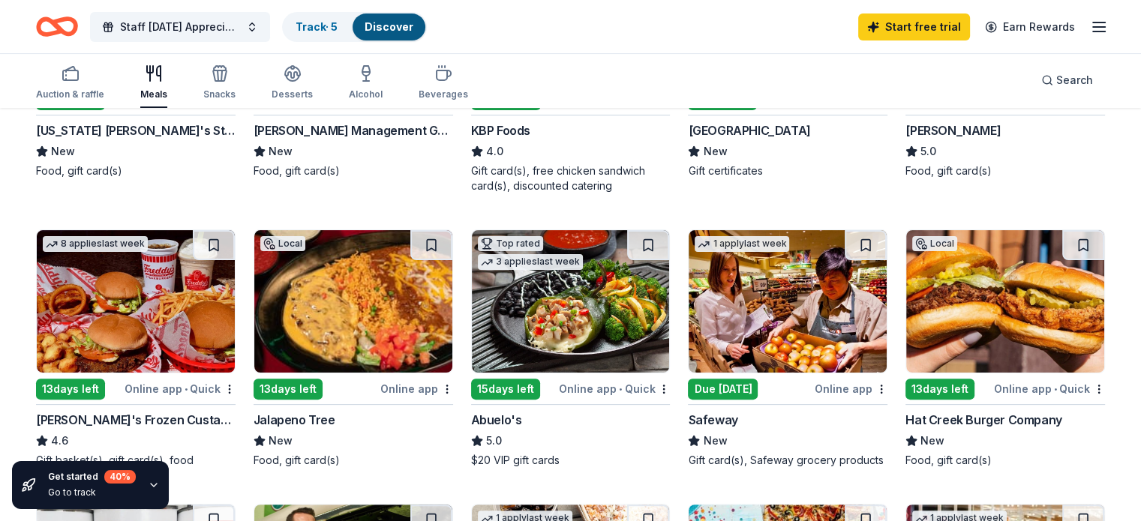
scroll to position [375, 0]
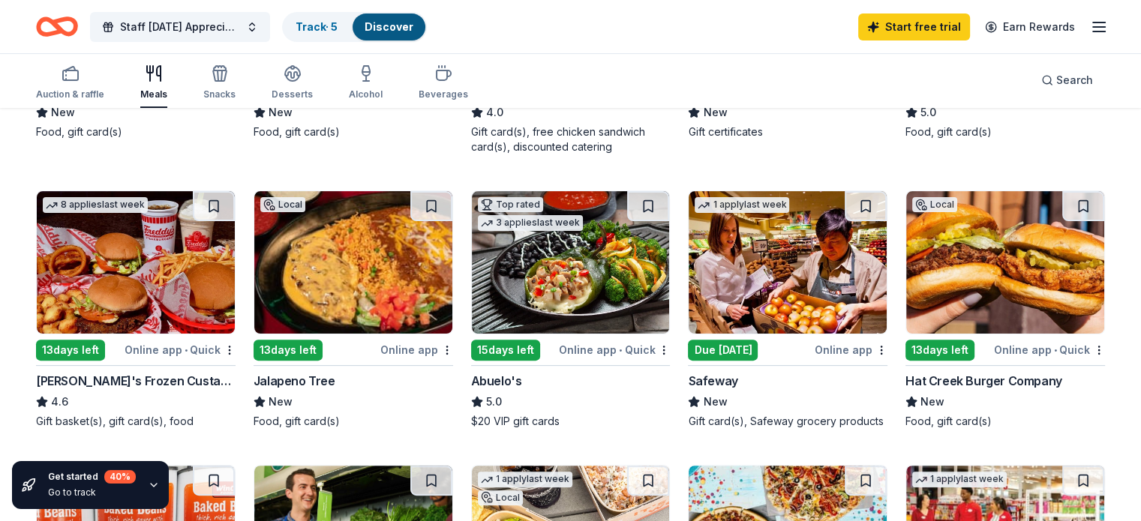
click at [342, 254] on img at bounding box center [353, 262] width 198 height 142
click at [579, 290] on img at bounding box center [571, 262] width 198 height 142
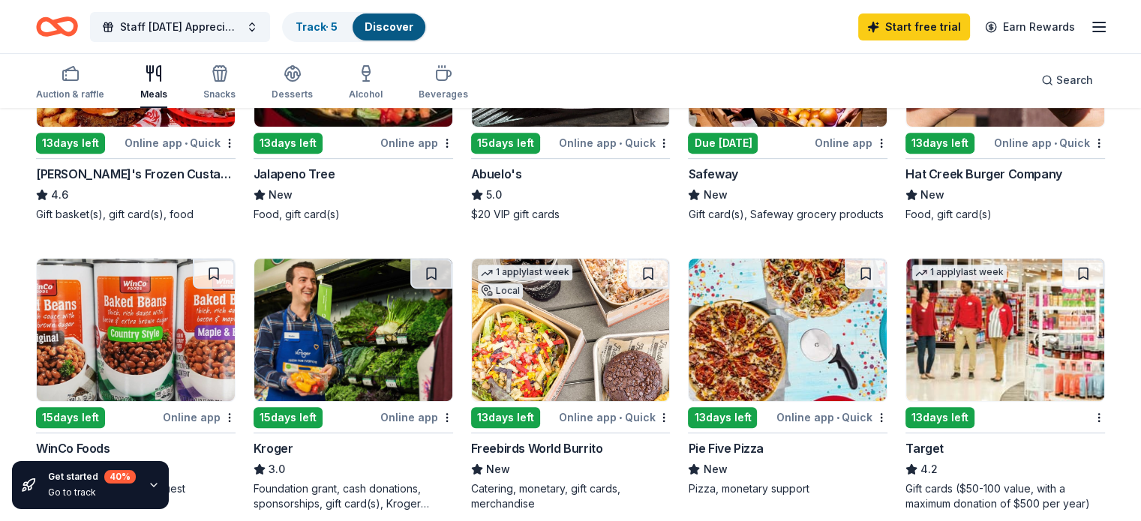
scroll to position [625, 0]
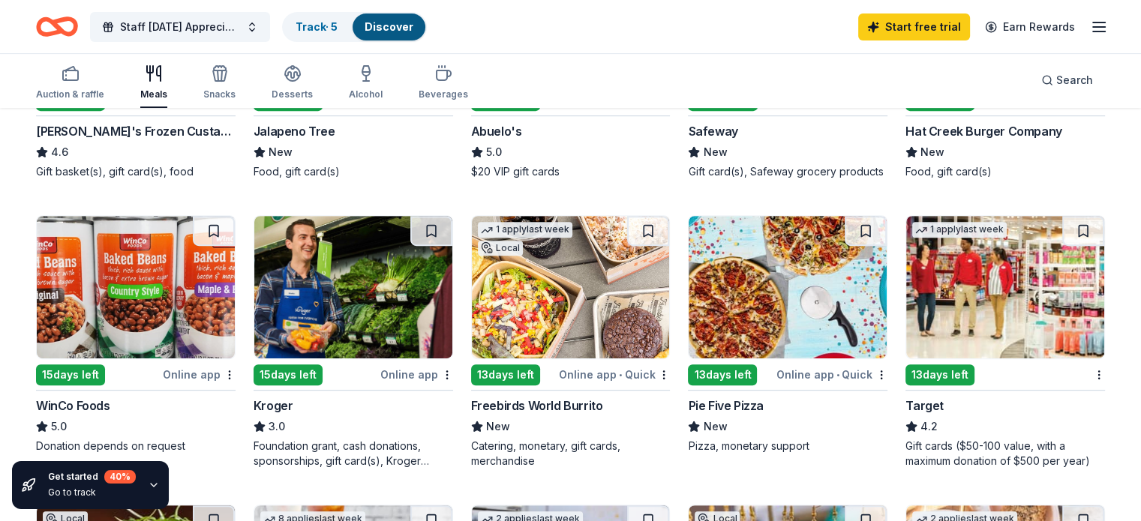
click at [576, 320] on img at bounding box center [571, 287] width 198 height 142
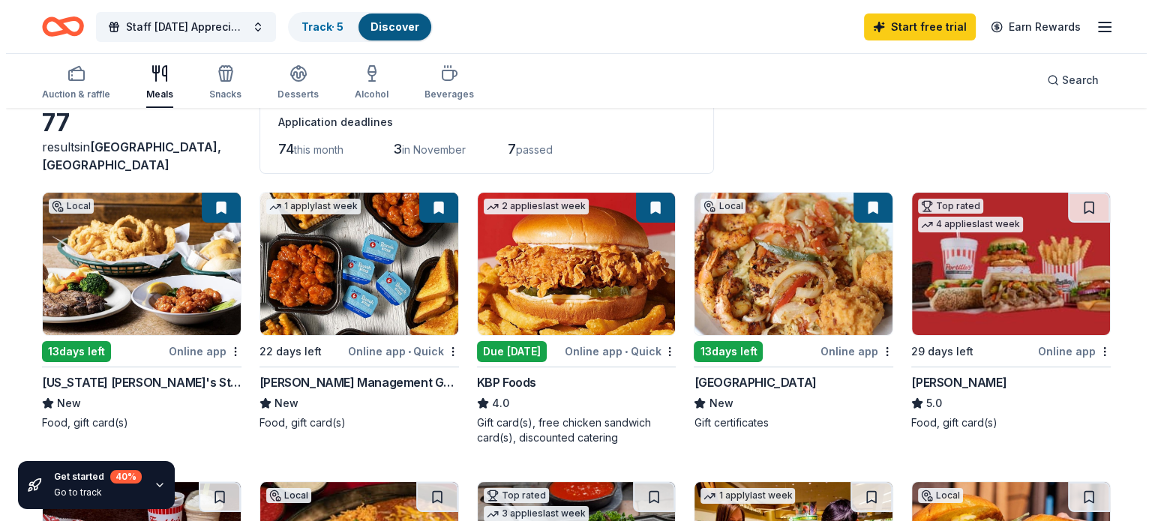
scroll to position [0, 0]
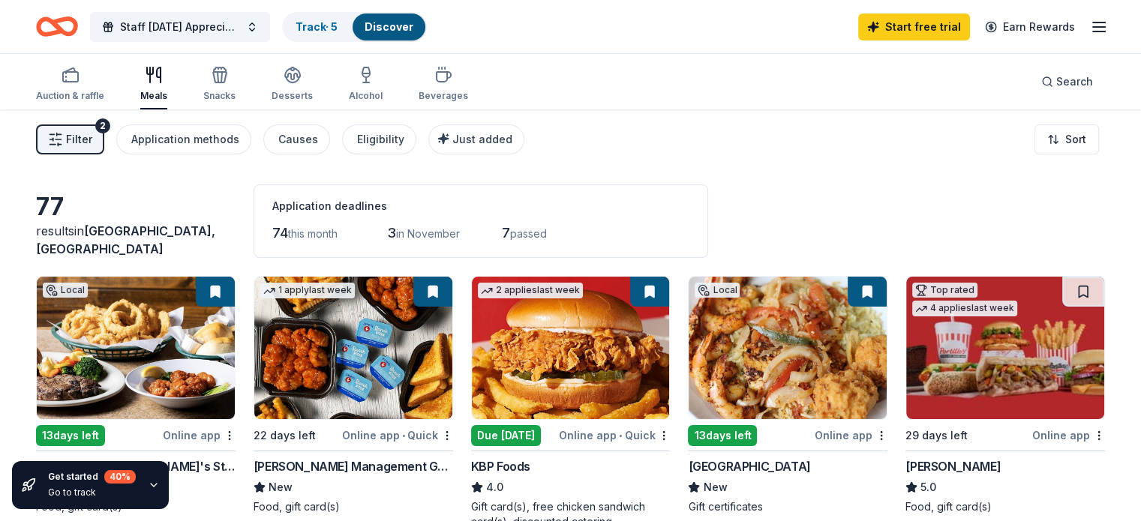
click at [163, 81] on icon "button" at bounding box center [154, 75] width 18 height 18
click at [92, 131] on span "Filter" at bounding box center [79, 139] width 26 height 18
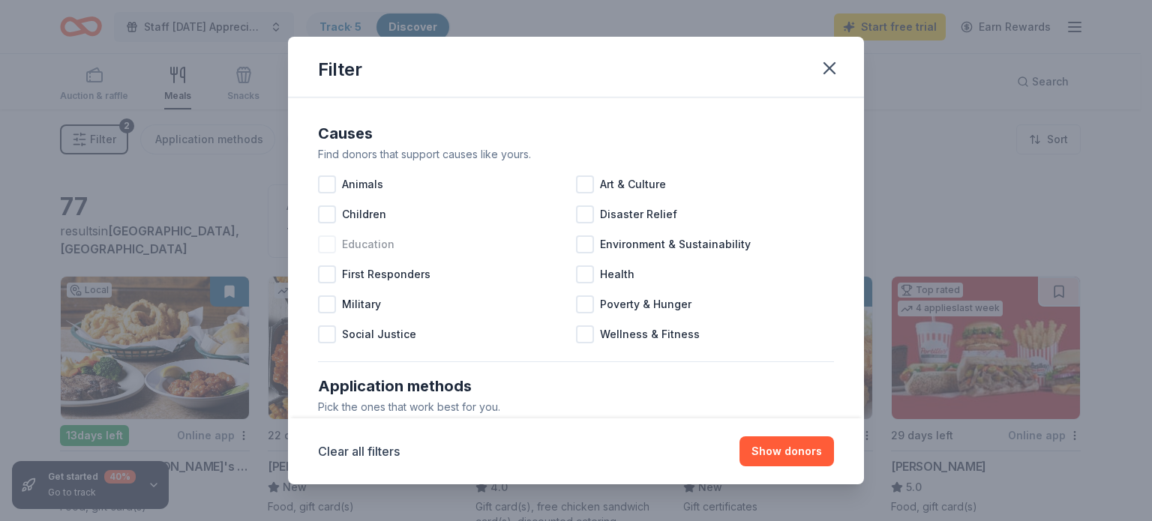
click at [330, 242] on div at bounding box center [327, 244] width 18 height 18
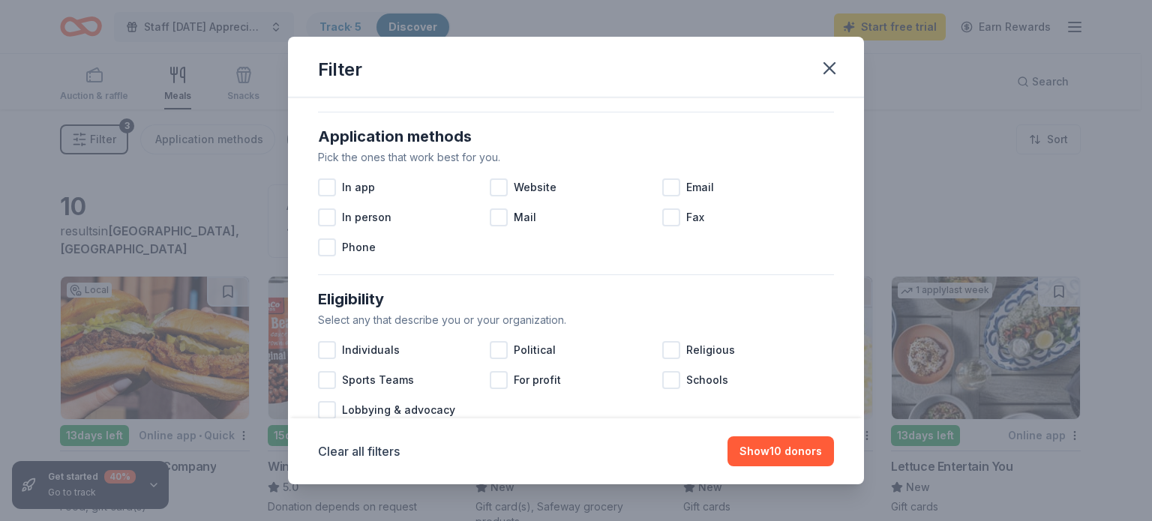
scroll to position [375, 0]
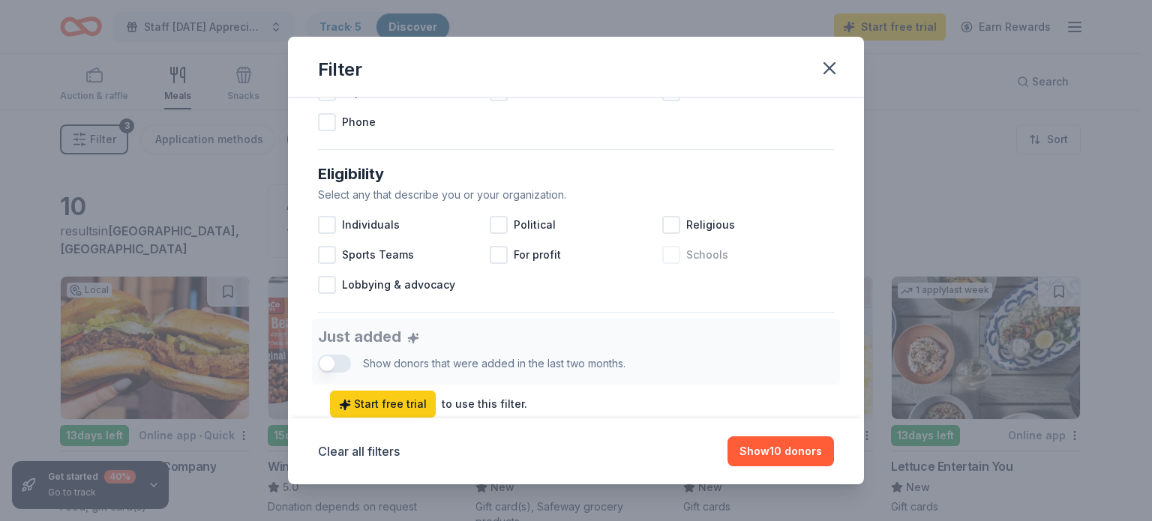
click at [663, 251] on div at bounding box center [671, 255] width 18 height 18
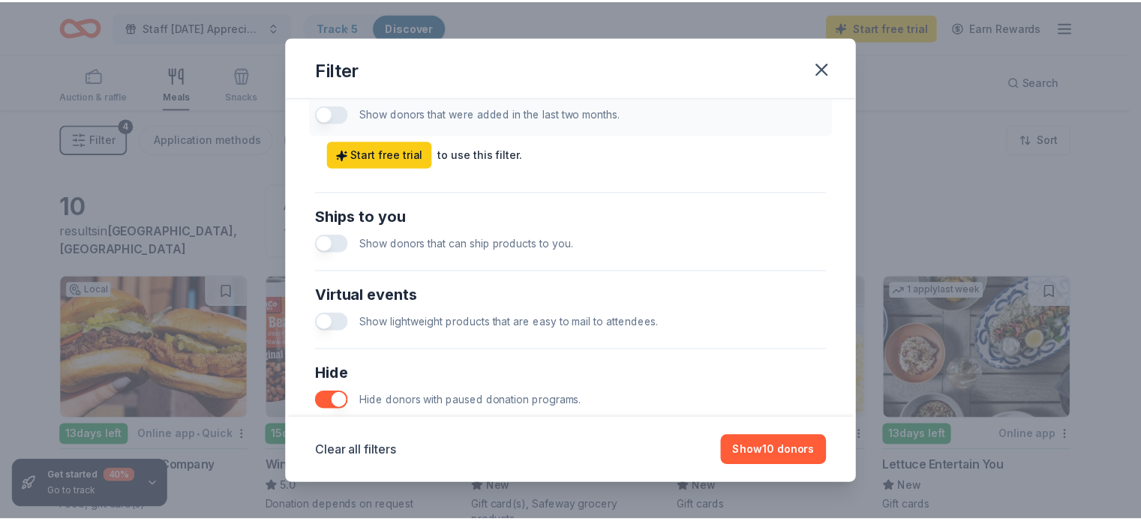
scroll to position [750, 0]
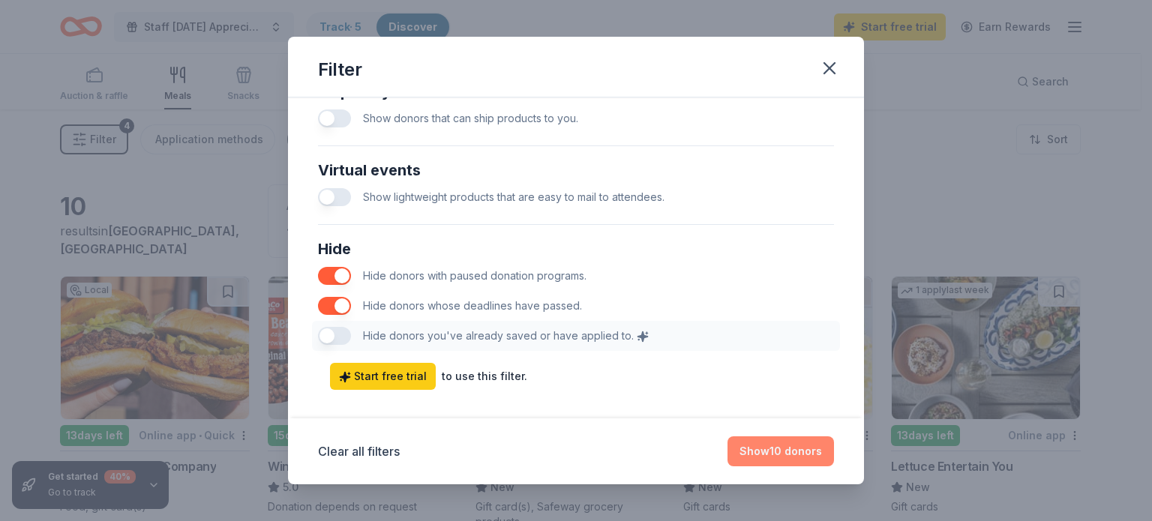
click at [775, 448] on button "Show 10 donors" at bounding box center [780, 451] width 106 height 30
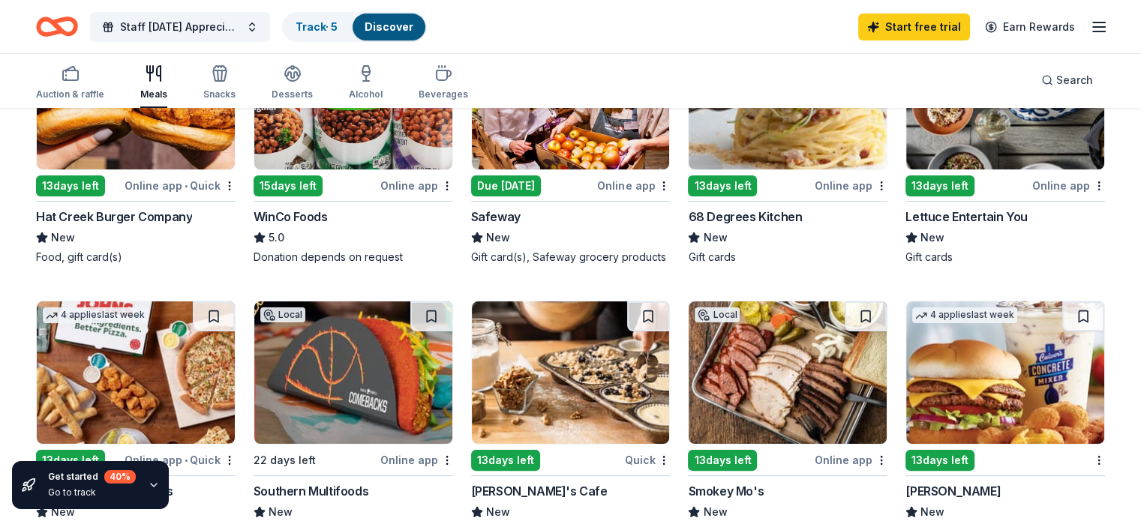
scroll to position [375, 0]
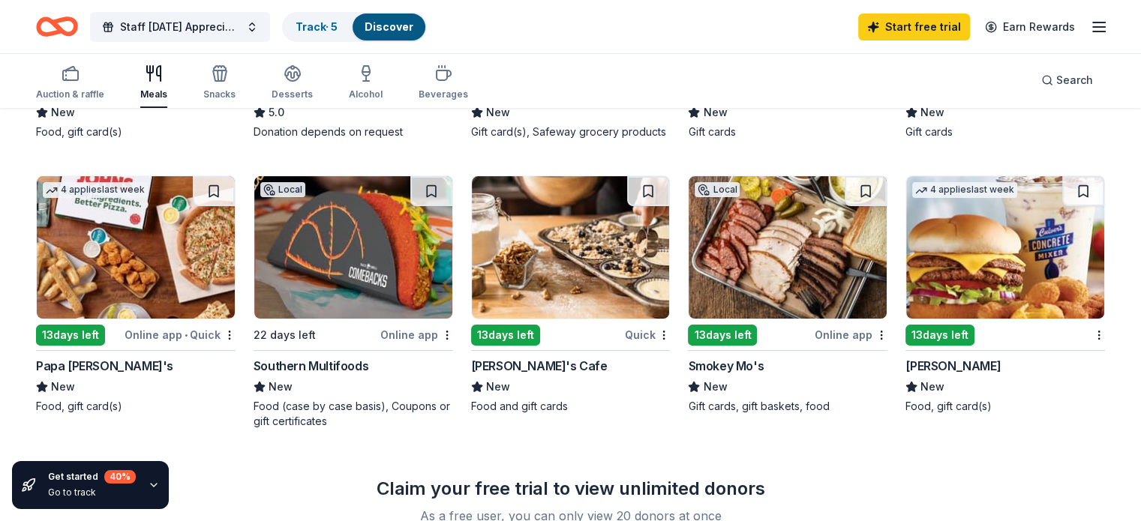
click at [784, 265] on img at bounding box center [787, 247] width 198 height 142
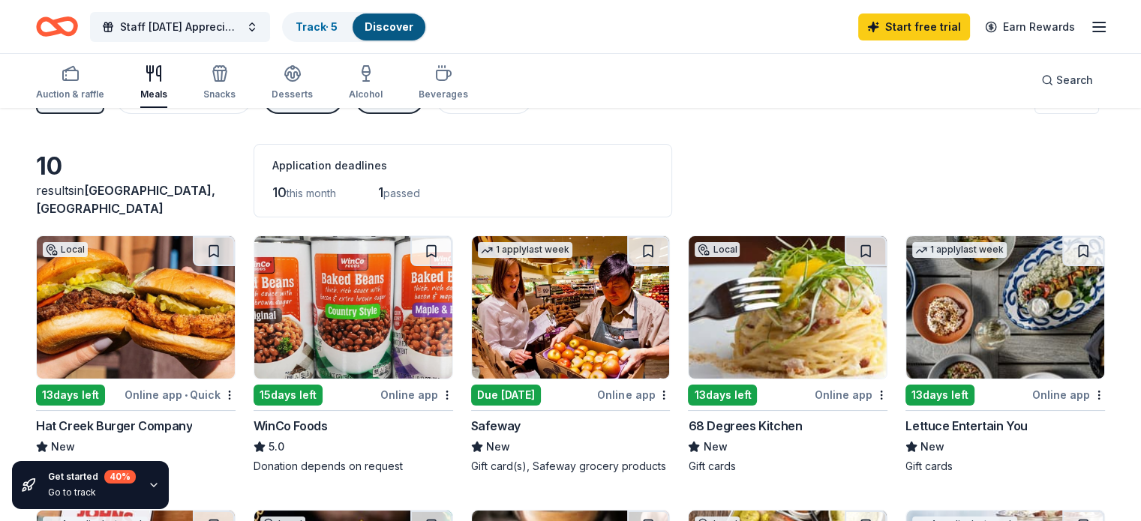
scroll to position [0, 0]
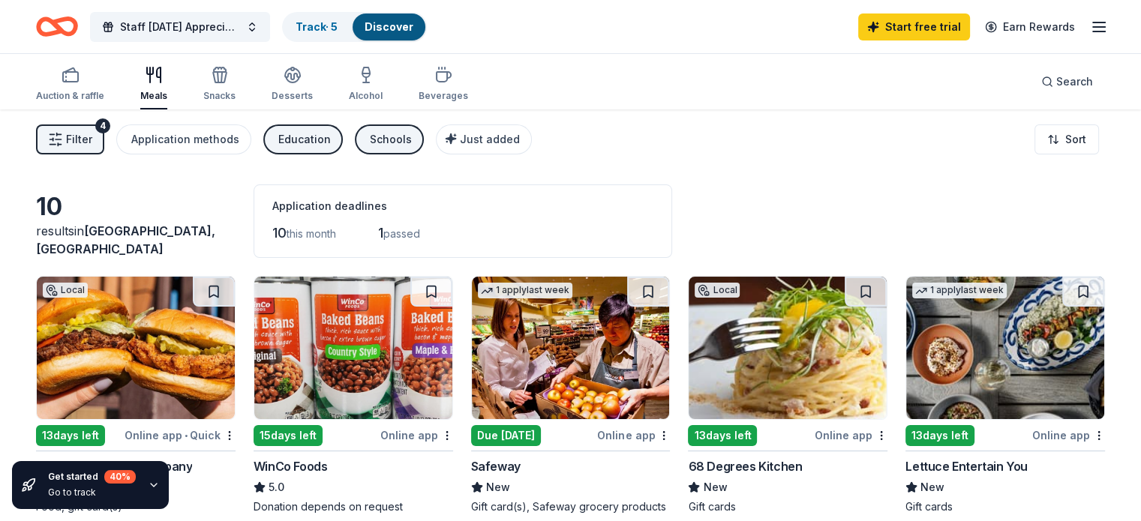
click at [338, 73] on div "Auction & raffle Meals Snacks Desserts Alcohol Beverages" at bounding box center [252, 84] width 432 height 49
click at [301, 76] on icon "button" at bounding box center [292, 75] width 18 height 18
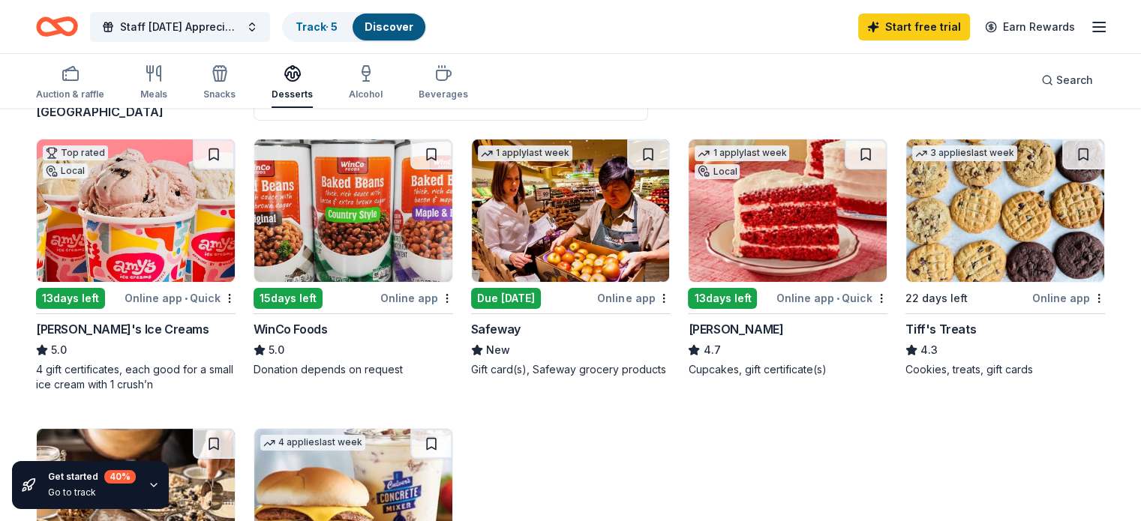
scroll to position [124, 0]
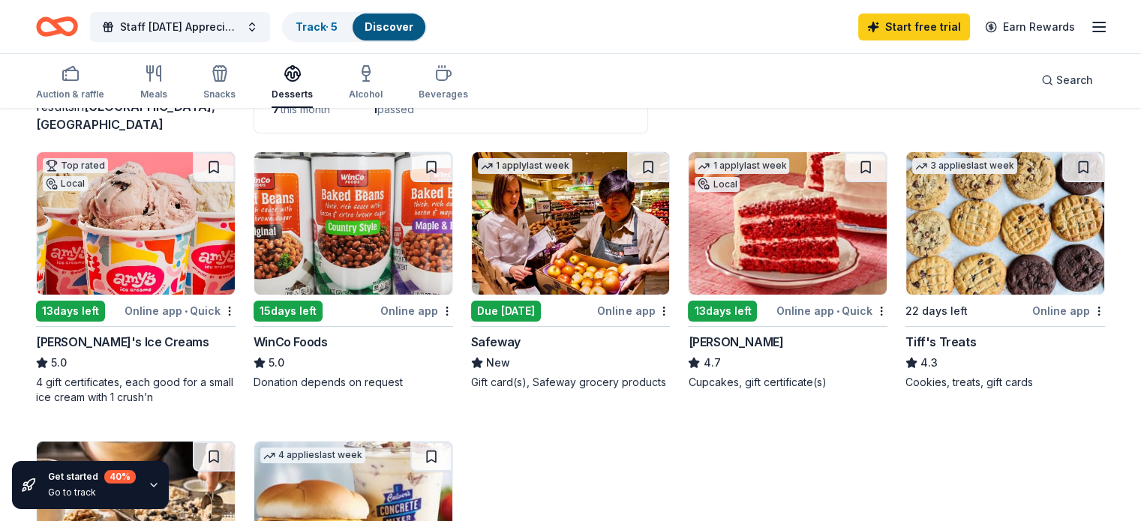
click at [804, 227] on img at bounding box center [787, 223] width 198 height 142
click at [973, 251] on img at bounding box center [1005, 223] width 198 height 142
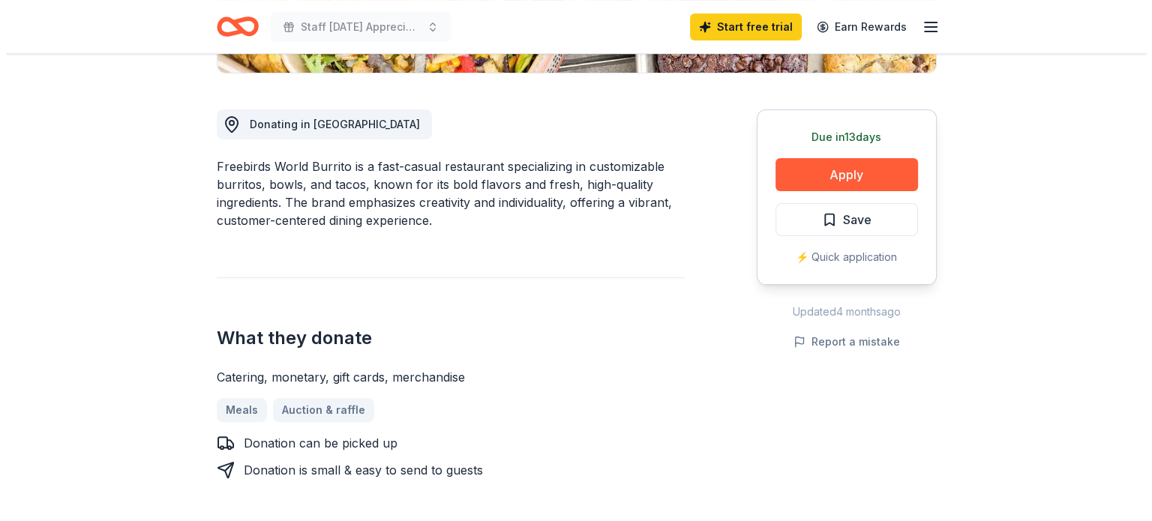
scroll to position [250, 0]
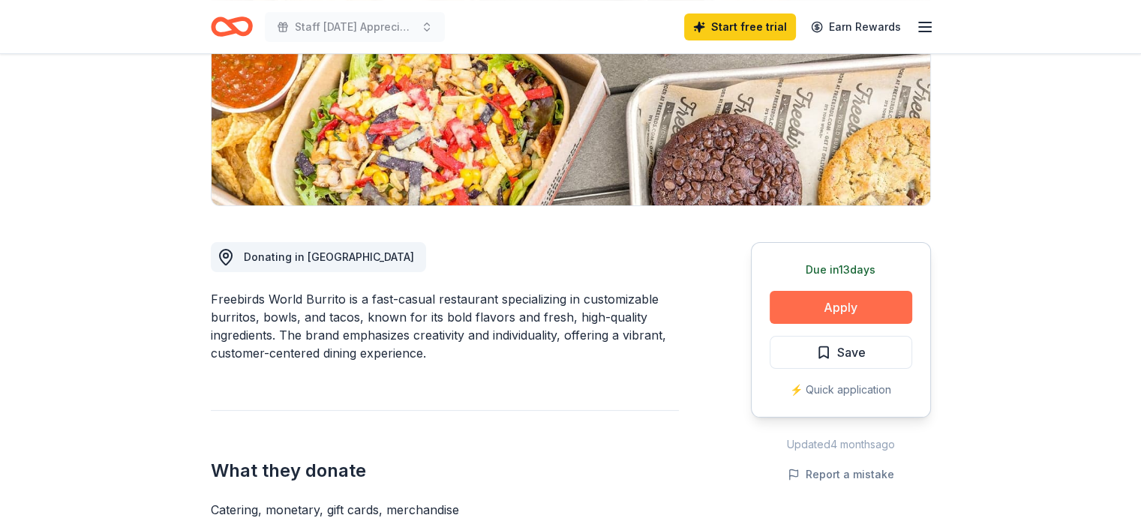
click at [844, 313] on button "Apply" at bounding box center [840, 307] width 142 height 33
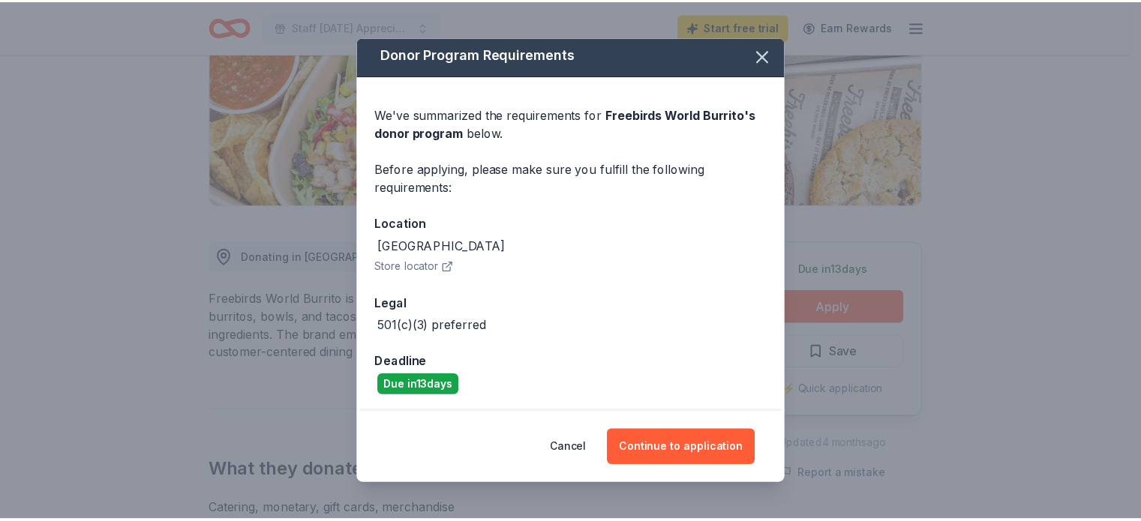
scroll to position [4, 0]
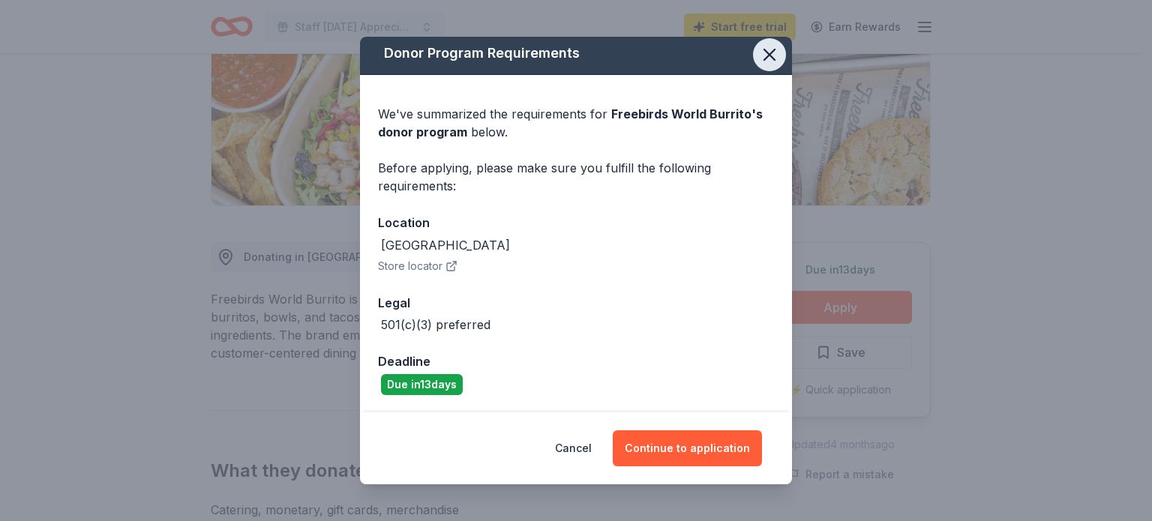
click at [763, 52] on icon "button" at bounding box center [769, 54] width 21 height 21
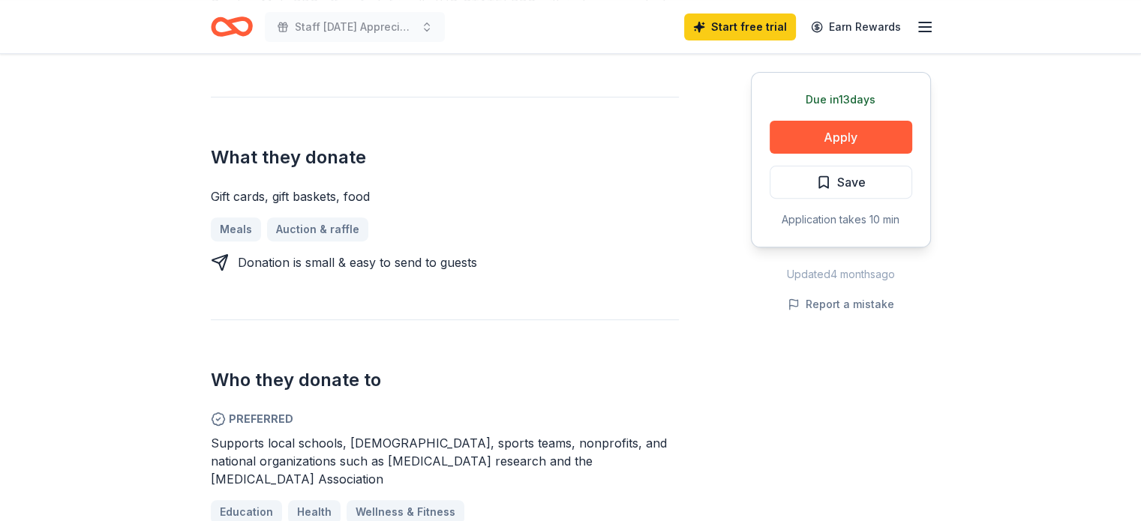
scroll to position [499, 0]
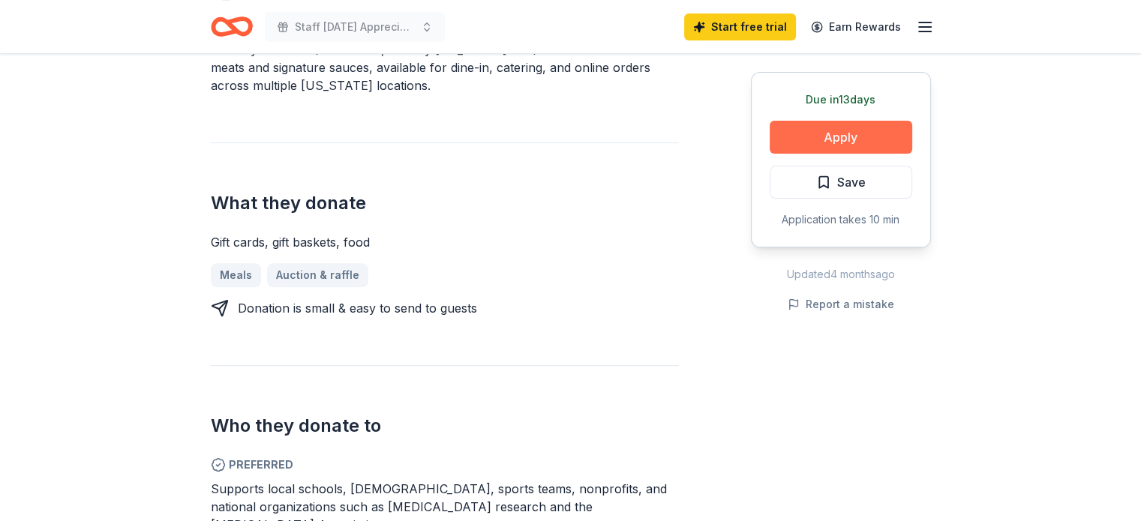
click at [853, 137] on button "Apply" at bounding box center [840, 137] width 142 height 33
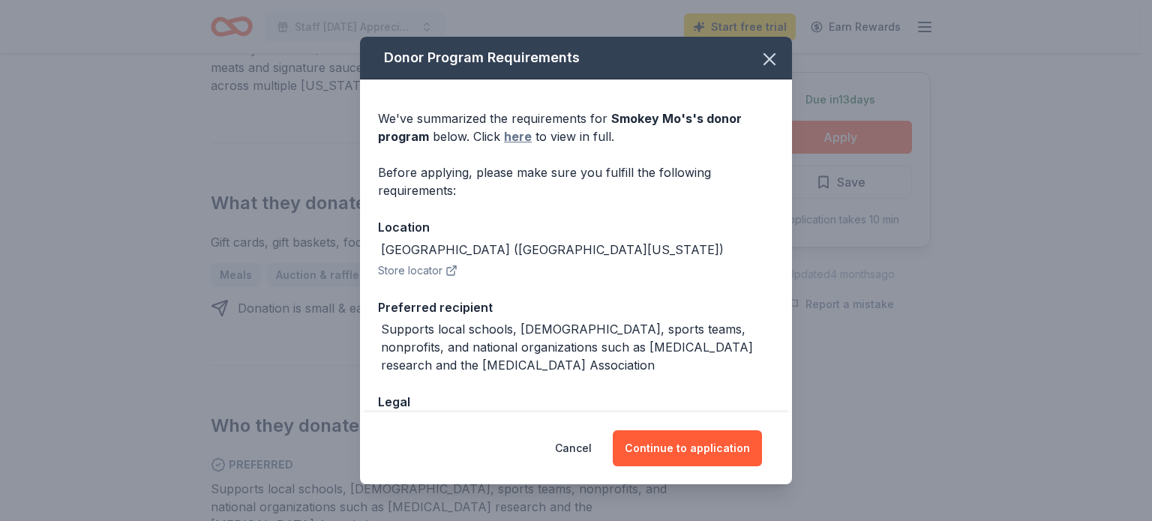
click at [516, 134] on link "here" at bounding box center [518, 136] width 28 height 18
click at [753, 54] on button "button" at bounding box center [769, 59] width 33 height 33
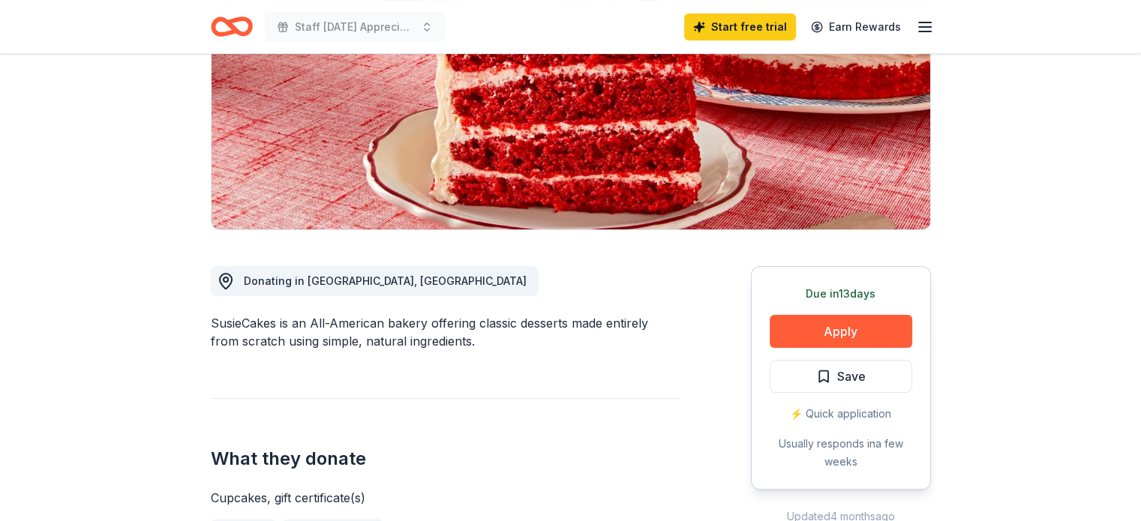
scroll to position [250, 0]
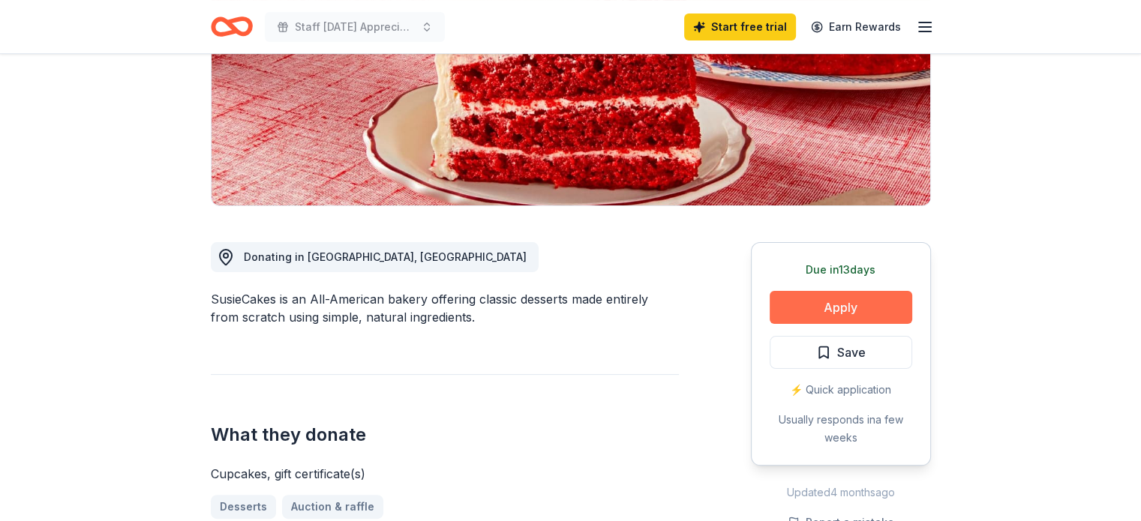
click at [807, 313] on button "Apply" at bounding box center [840, 307] width 142 height 33
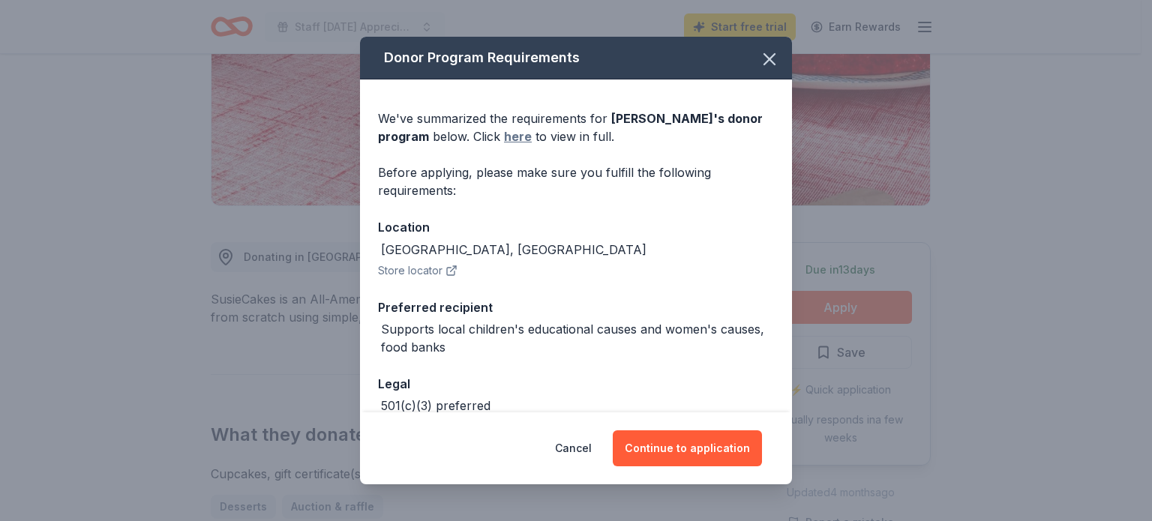
click at [513, 133] on link "here" at bounding box center [518, 136] width 28 height 18
click at [764, 56] on icon "button" at bounding box center [769, 59] width 10 height 10
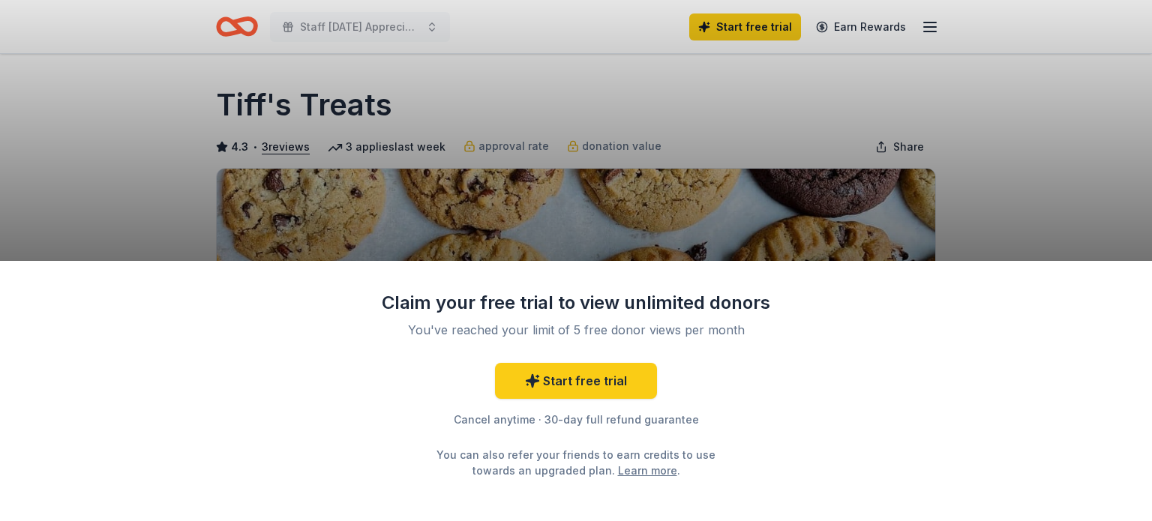
click at [954, 161] on div "Claim your free trial to view unlimited donors You've reached your limit of 5 f…" at bounding box center [576, 260] width 1152 height 521
